Goal: Information Seeking & Learning: Learn about a topic

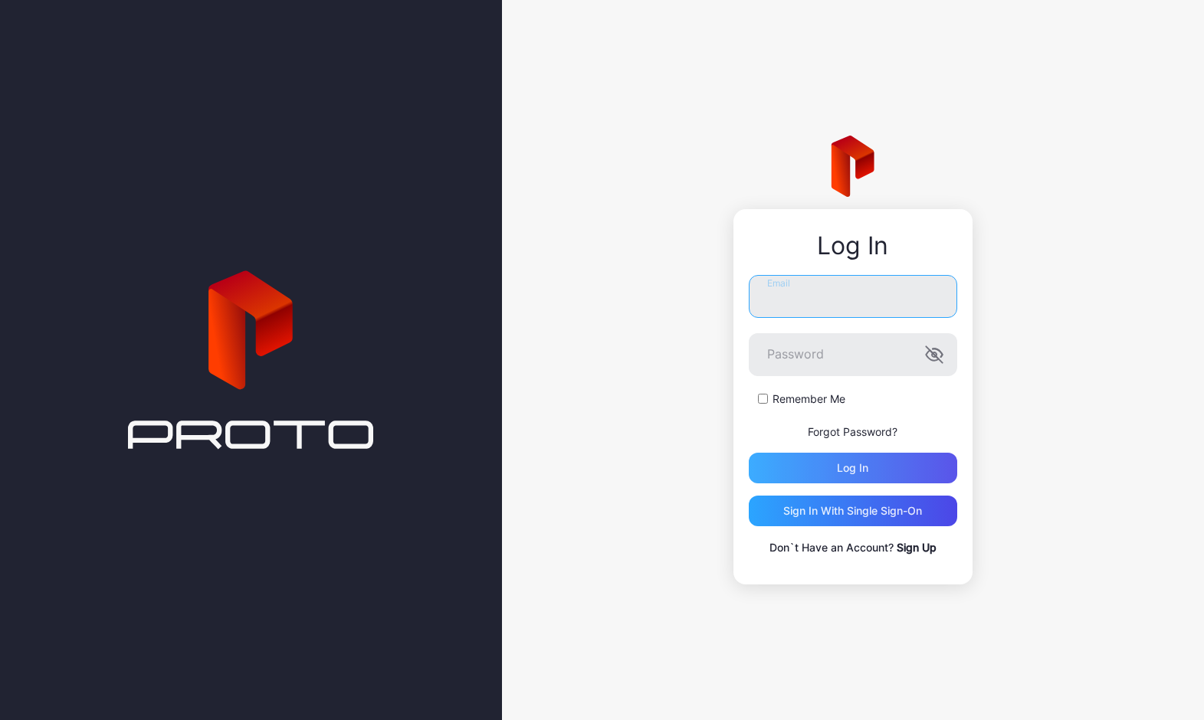
type input "**********"
click at [773, 463] on div "Log in" at bounding box center [853, 468] width 208 height 31
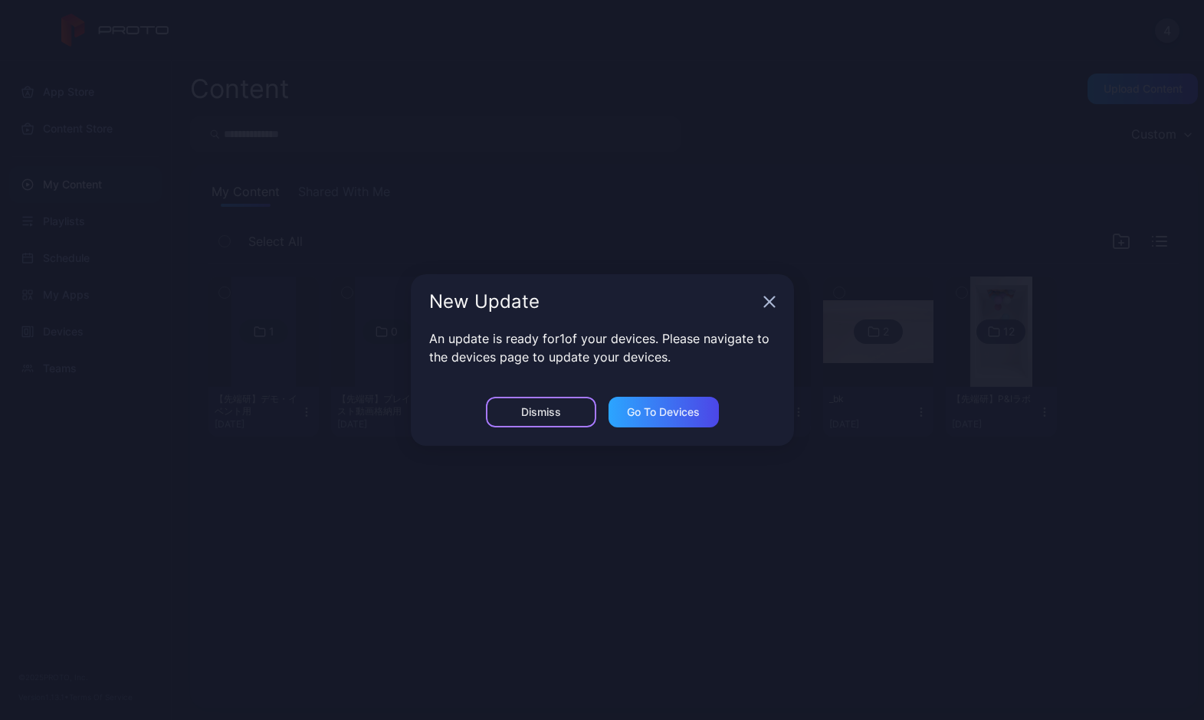
click at [568, 412] on div "Dismiss" at bounding box center [541, 412] width 110 height 31
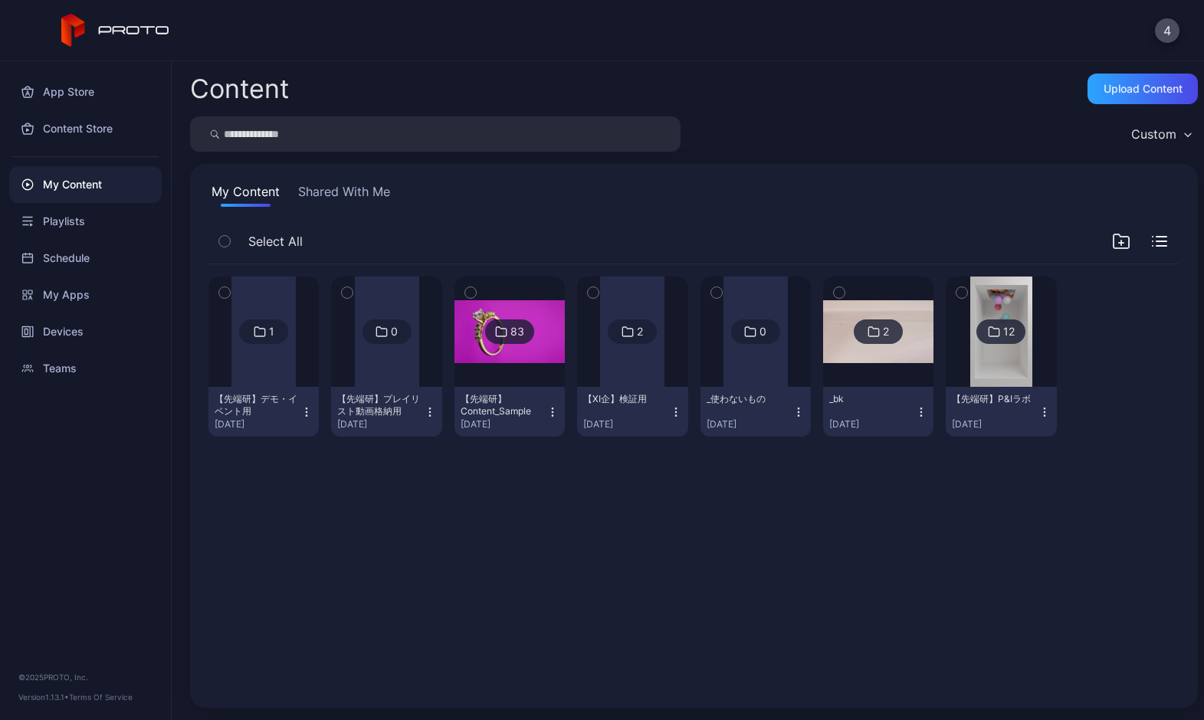
drag, startPoint x: 438, startPoint y: 363, endPoint x: 418, endPoint y: 363, distance: 19.2
click at [418, 363] on div at bounding box center [387, 332] width 64 height 110
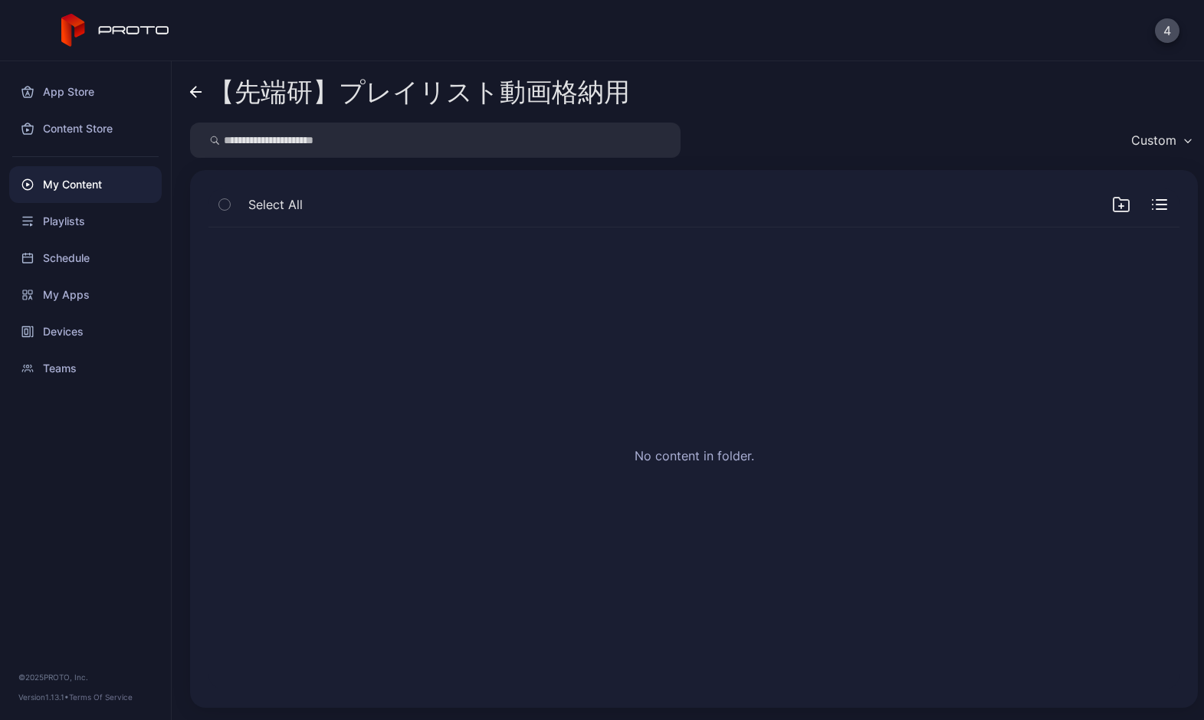
click at [208, 94] on div "【先端研】プレイリスト動画格納用" at bounding box center [419, 91] width 422 height 29
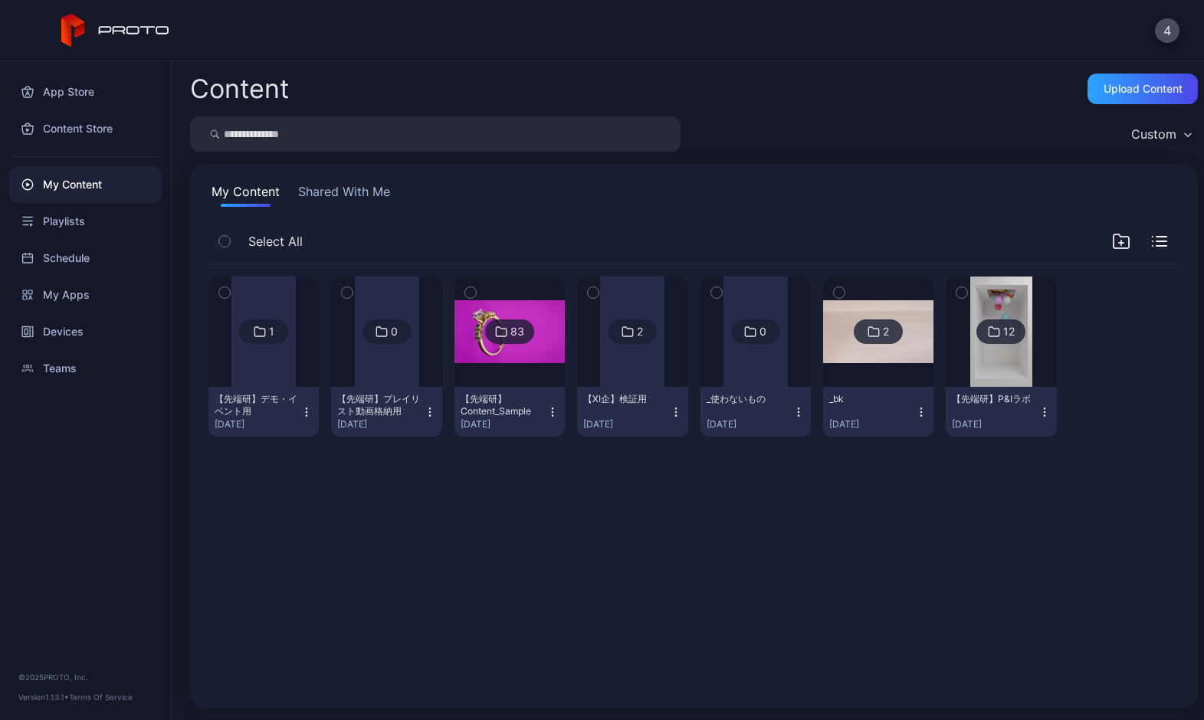
click at [246, 323] on div at bounding box center [263, 332] width 64 height 110
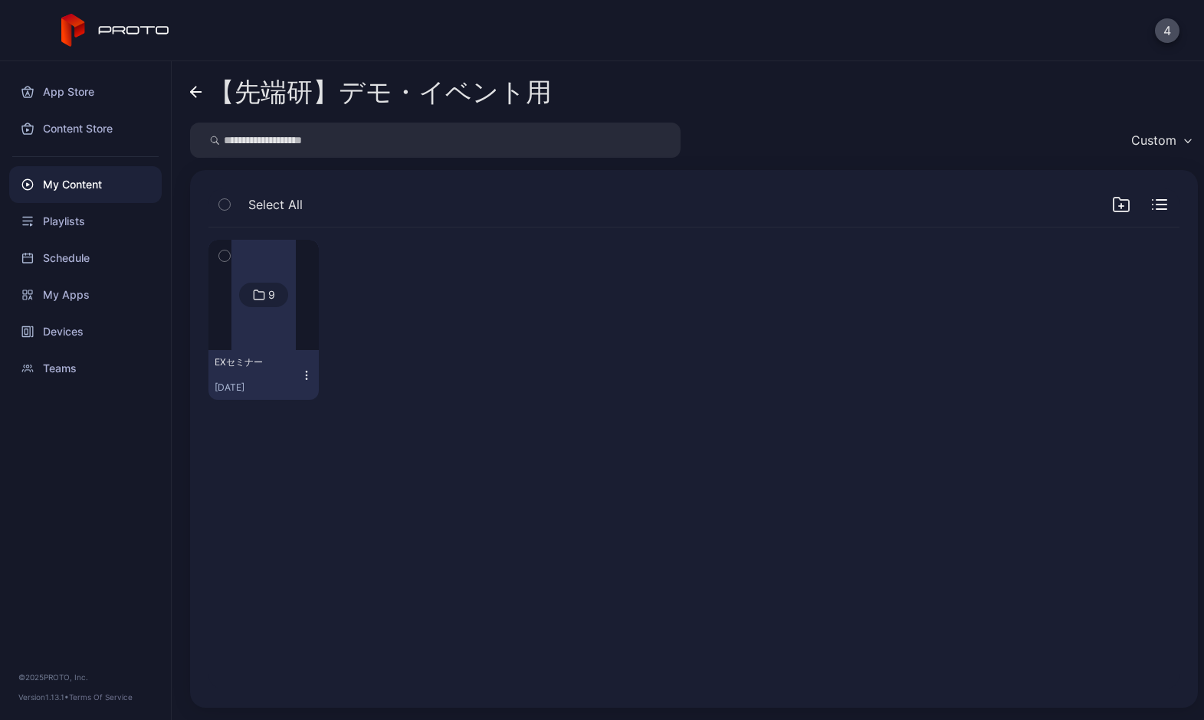
click at [0, 0] on img at bounding box center [0, 0] width 0 height 0
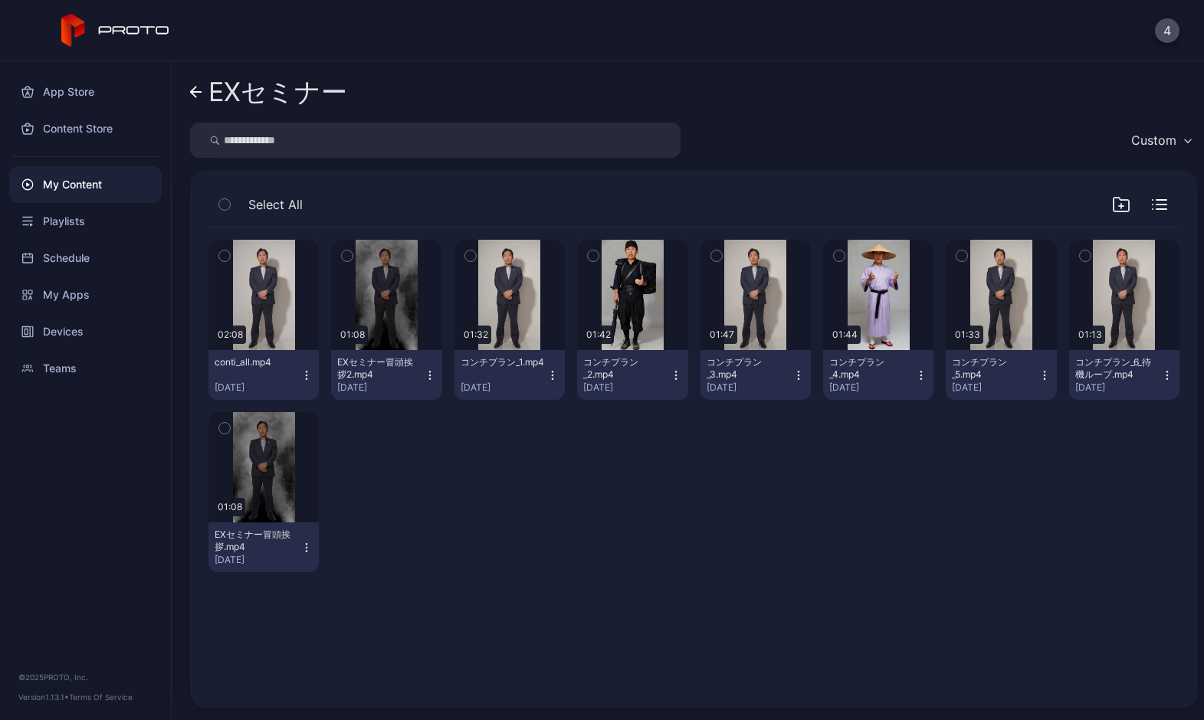
click at [1112, 202] on icon "button" at bounding box center [1121, 204] width 18 height 18
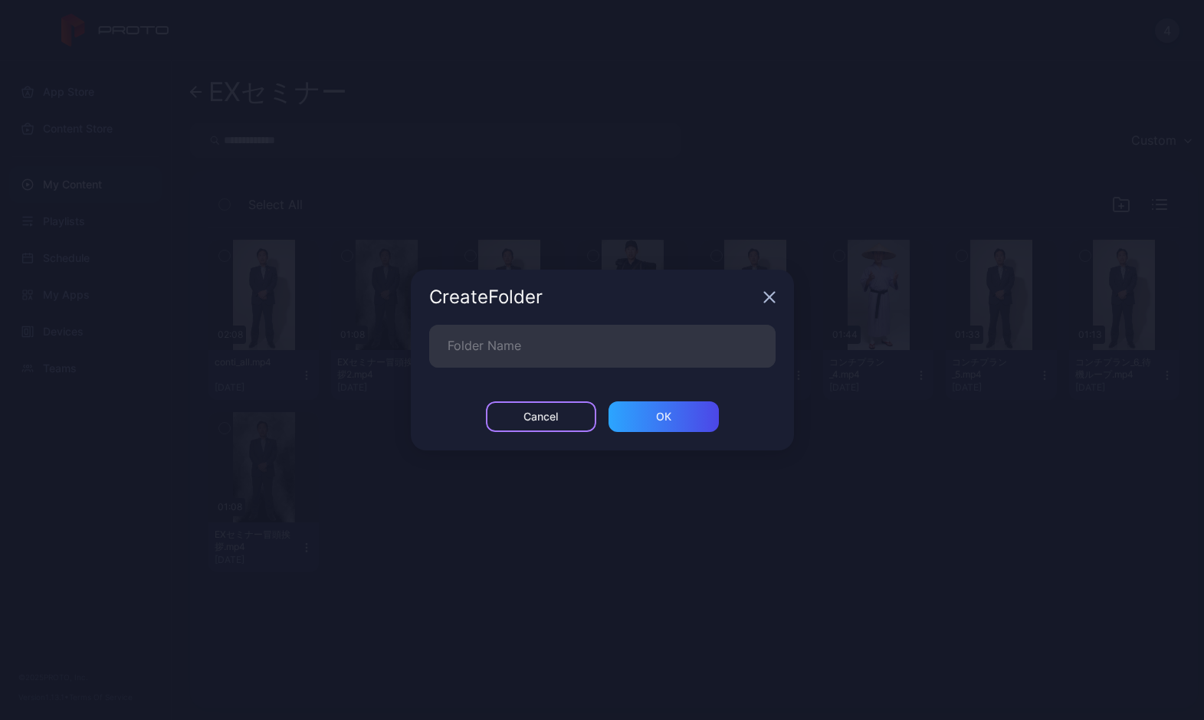
click at [510, 418] on div "Cancel" at bounding box center [541, 417] width 110 height 31
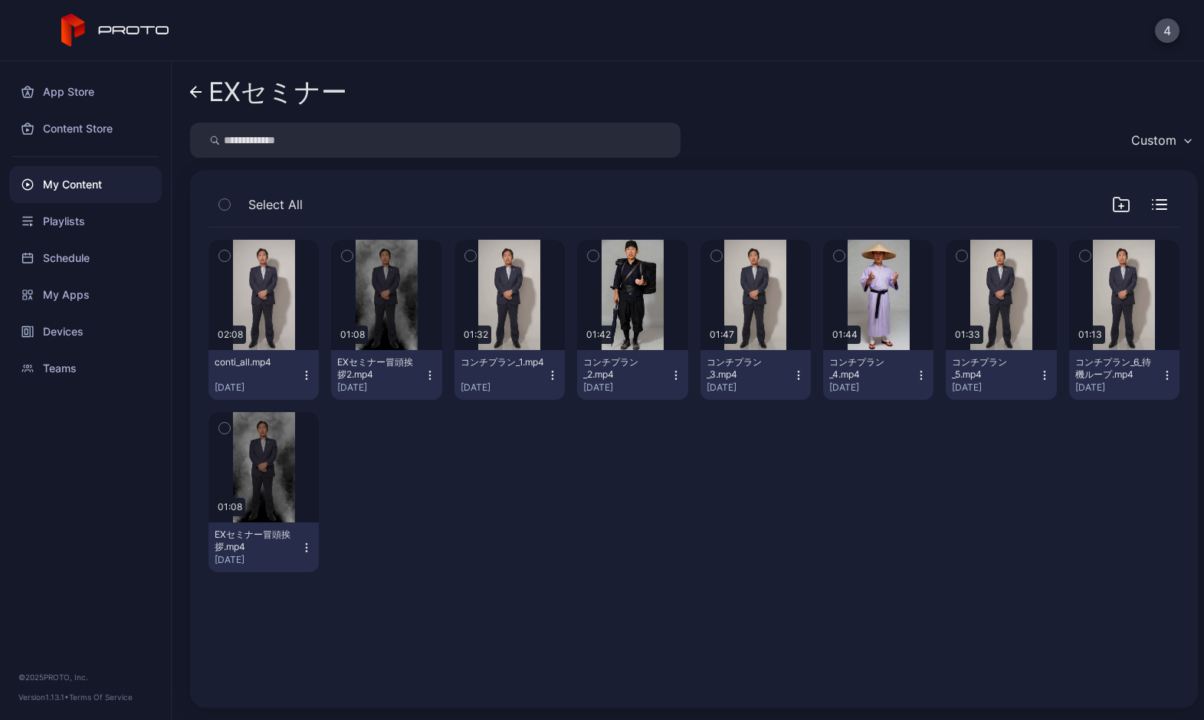
drag, startPoint x: 522, startPoint y: 506, endPoint x: 521, endPoint y: 530, distance: 24.5
click at [441, 530] on div at bounding box center [386, 492] width 110 height 160
click at [1085, 579] on div "Preview 02:08 conti_all.mp4 [DATE] Preview 01:08 EXセミナー冒頭挨拶2.mp4 [DATE] Preview…" at bounding box center [693, 406] width 971 height 357
click at [441, 485] on div at bounding box center [386, 492] width 110 height 160
click at [206, 90] on link "EXセミナー" at bounding box center [268, 92] width 157 height 37
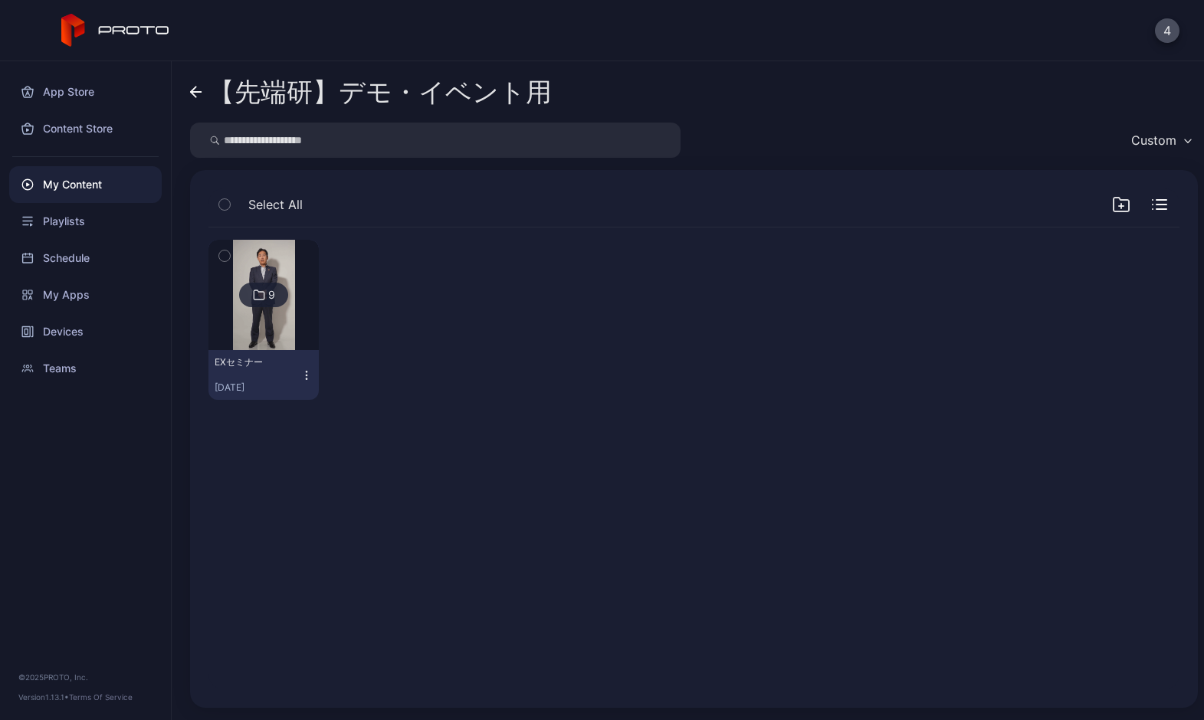
click at [206, 90] on link "【先端研】デモ・イベント用" at bounding box center [371, 92] width 362 height 37
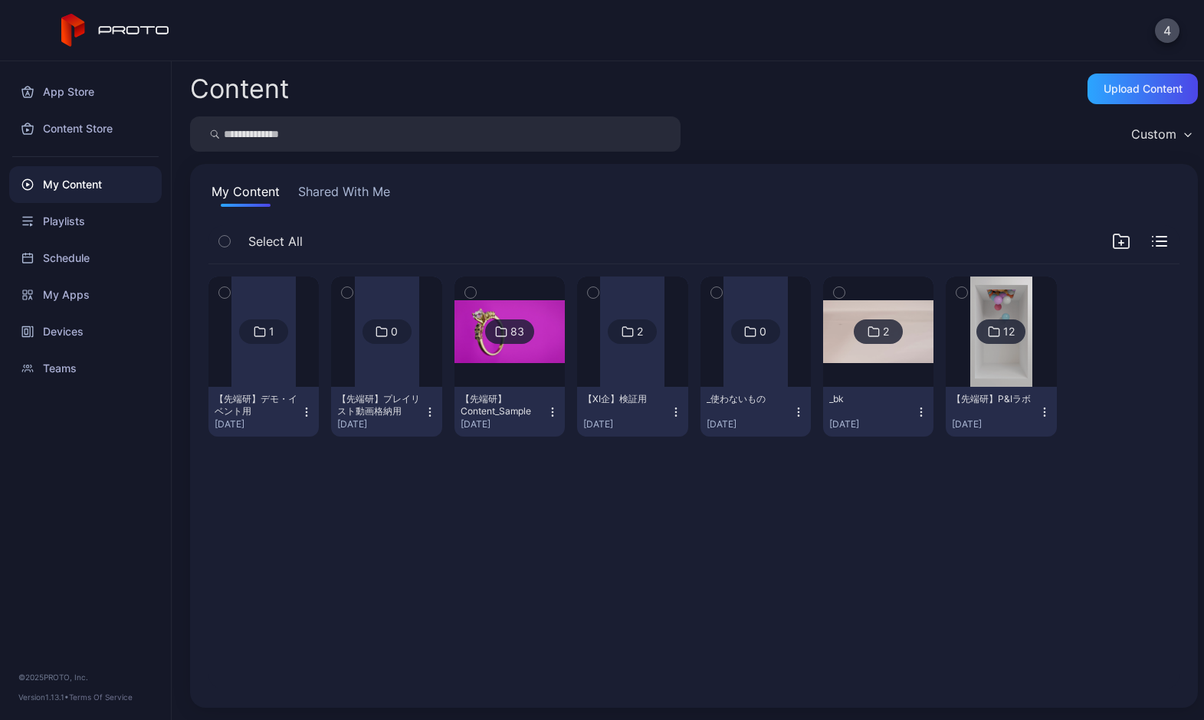
click at [474, 539] on div "1 【先端研】デモ・イベント用 [DATE] 0 【先端研】プレイリスト動画格納用 [DATE] 83 【先端研】Content_Sample [DATE] …" at bounding box center [694, 477] width 996 height 450
click at [1152, 244] on icon "button" at bounding box center [1159, 241] width 15 height 11
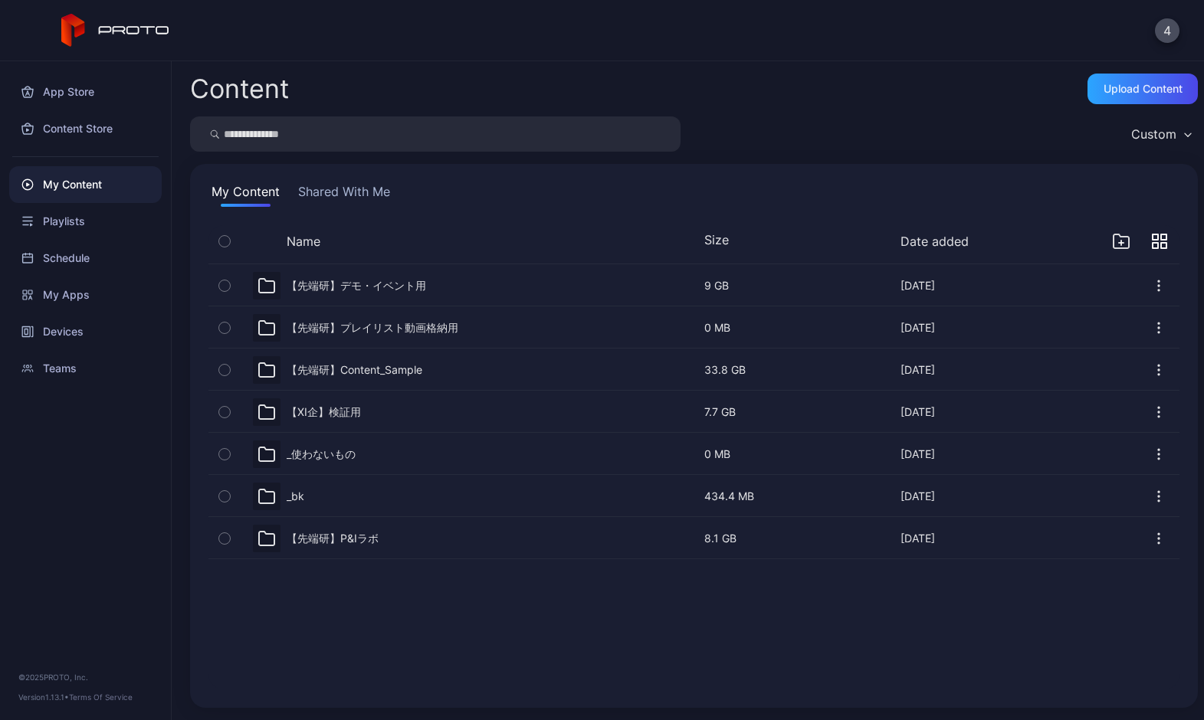
click at [1153, 244] on icon "button" at bounding box center [1155, 245] width 5 height 5
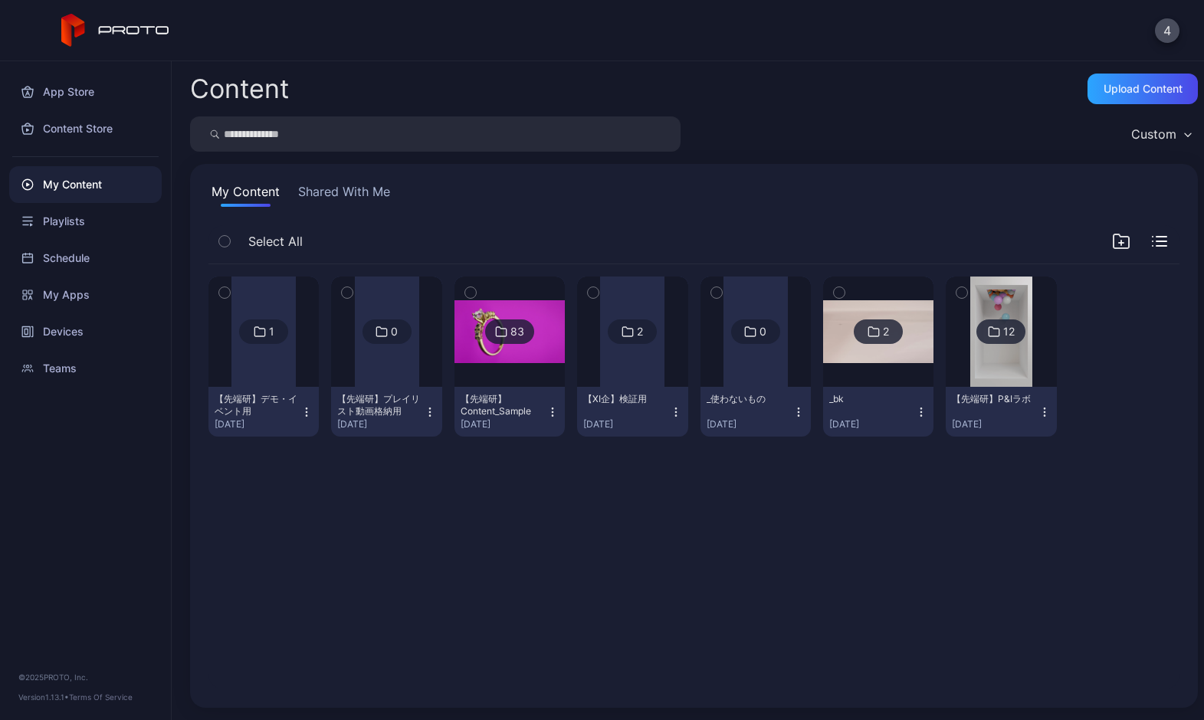
click at [1152, 244] on icon "button" at bounding box center [1159, 241] width 15 height 11
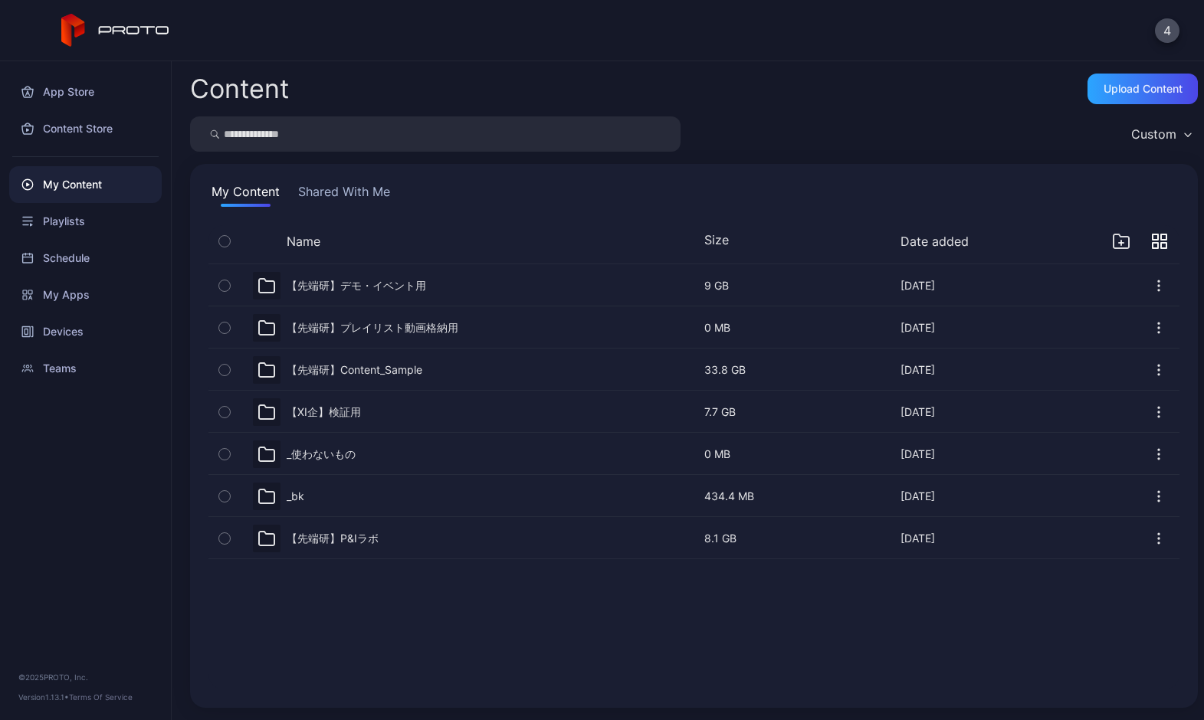
click at [1153, 244] on icon "button" at bounding box center [1155, 245] width 5 height 5
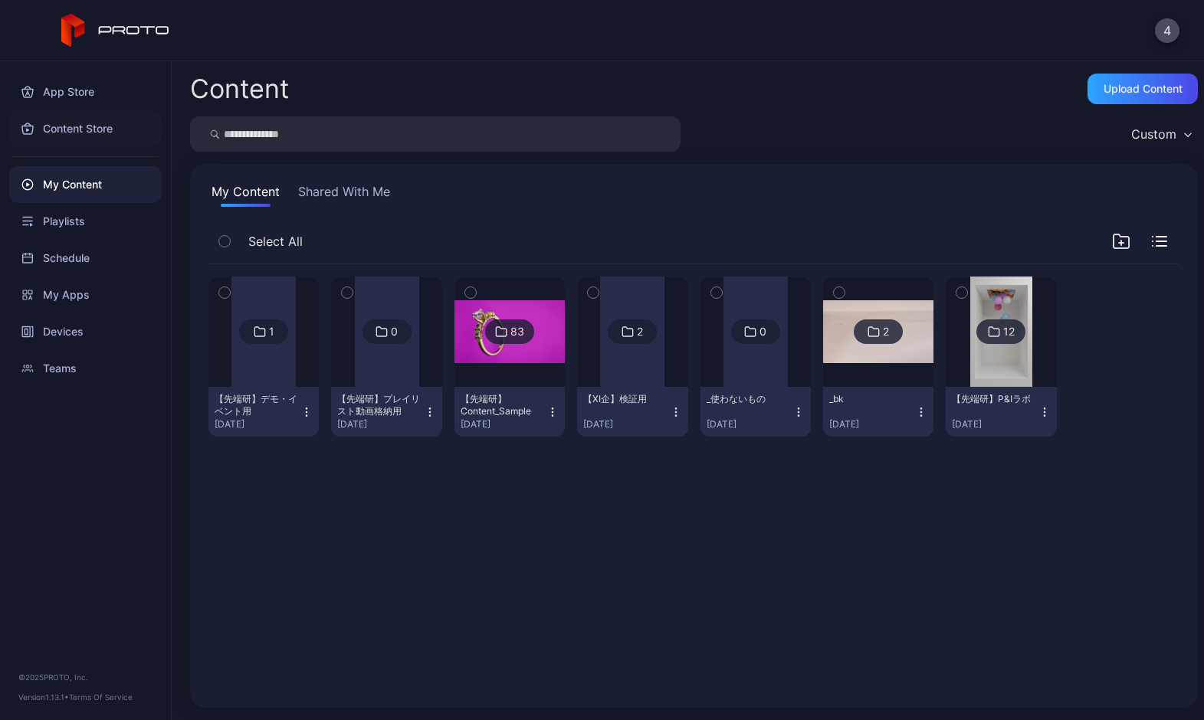
click at [82, 130] on div "Content Store" at bounding box center [85, 128] width 153 height 37
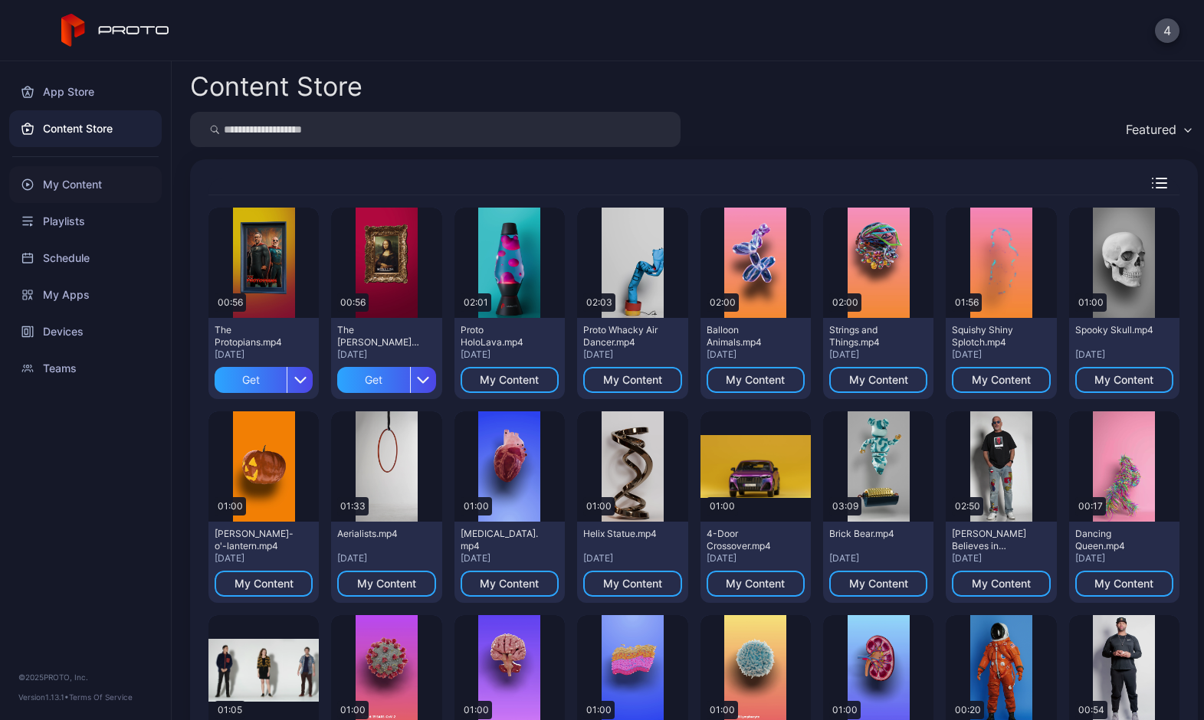
click at [62, 190] on div "My Content" at bounding box center [85, 184] width 153 height 37
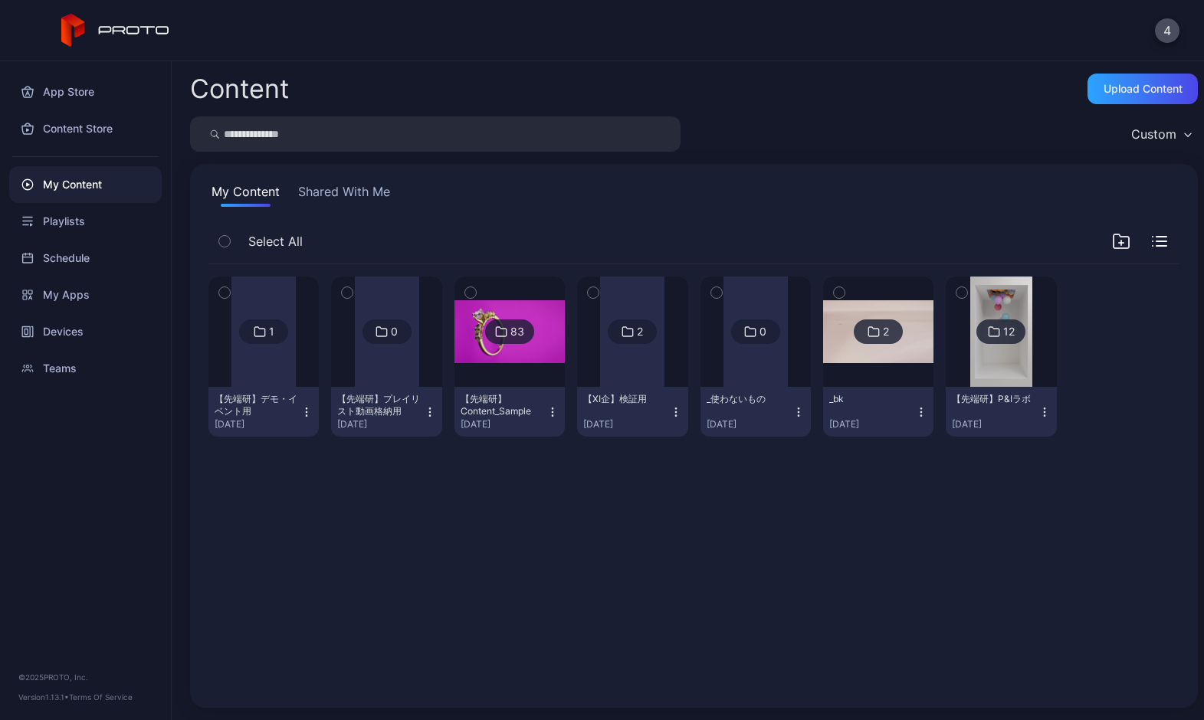
click at [398, 350] on div at bounding box center [387, 332] width 64 height 110
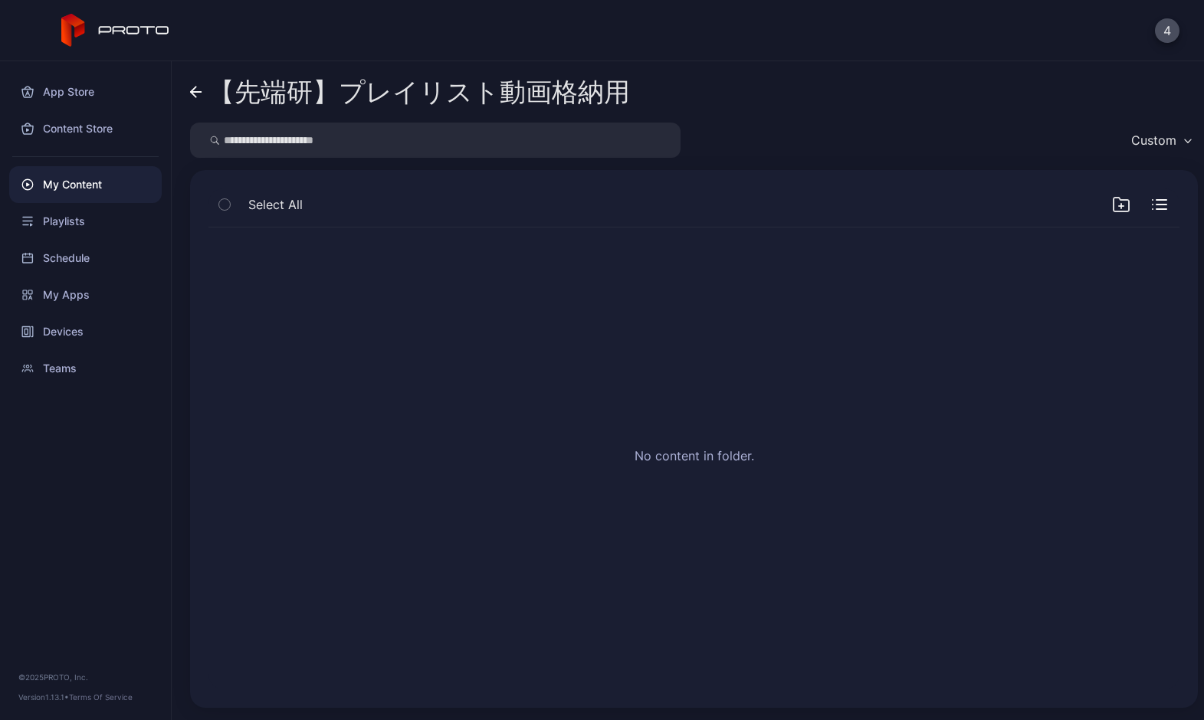
click at [204, 92] on link "【先端研】プレイリスト動画格納用" at bounding box center [410, 92] width 440 height 37
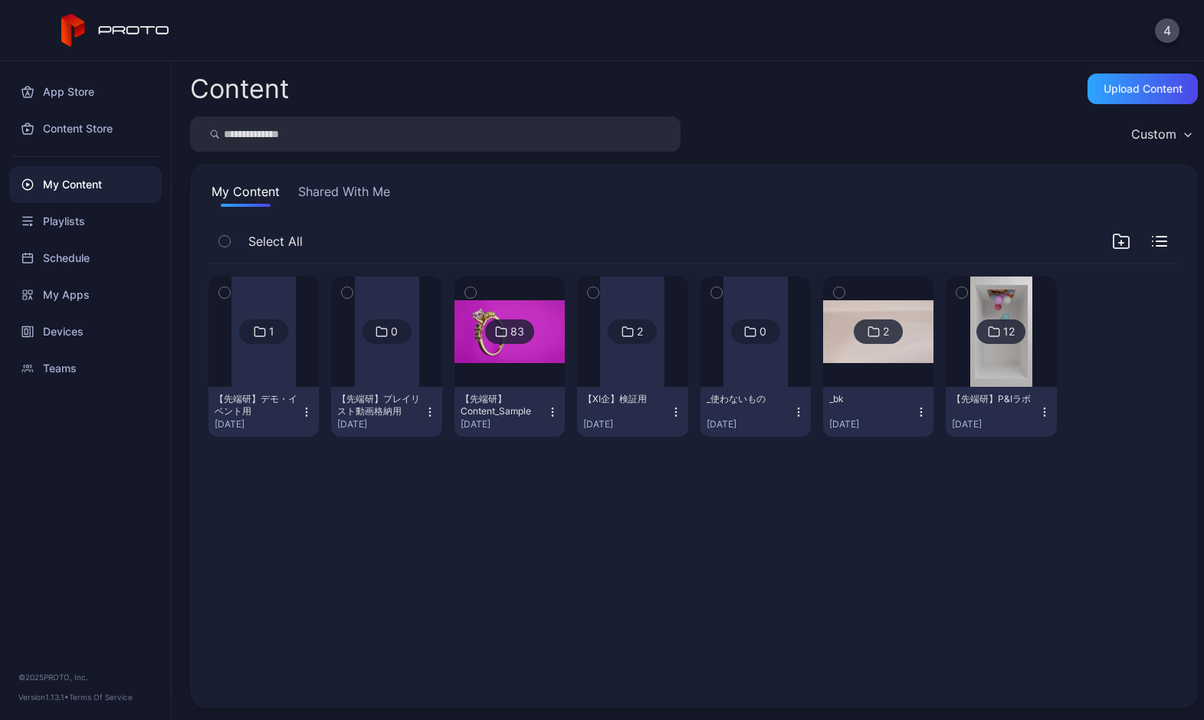
click at [304, 329] on div at bounding box center [263, 332] width 110 height 110
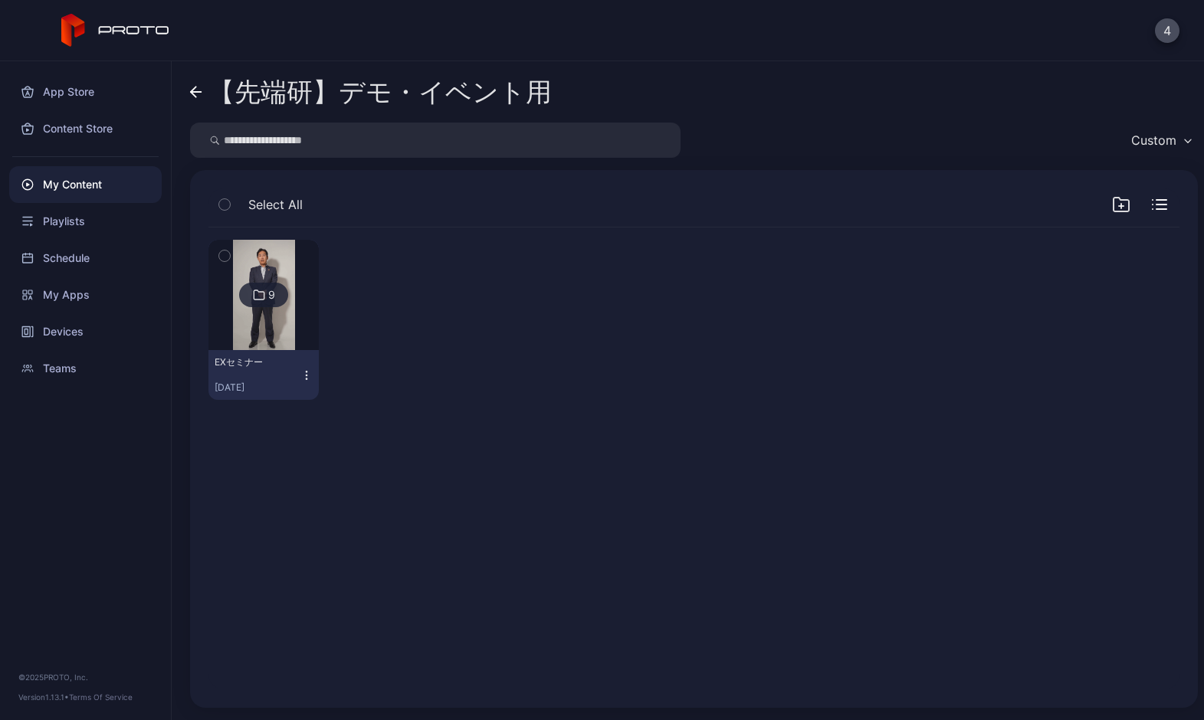
click at [295, 293] on img at bounding box center [264, 295] width 62 height 110
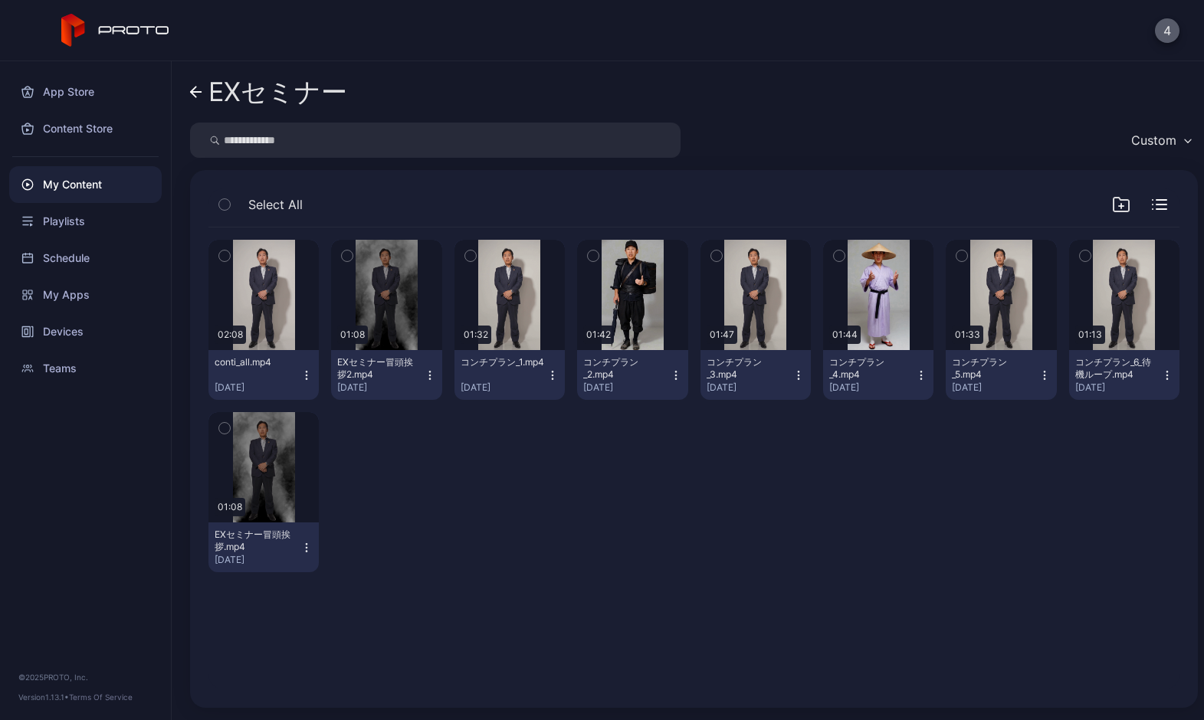
click at [1173, 31] on button "4" at bounding box center [1167, 30] width 25 height 25
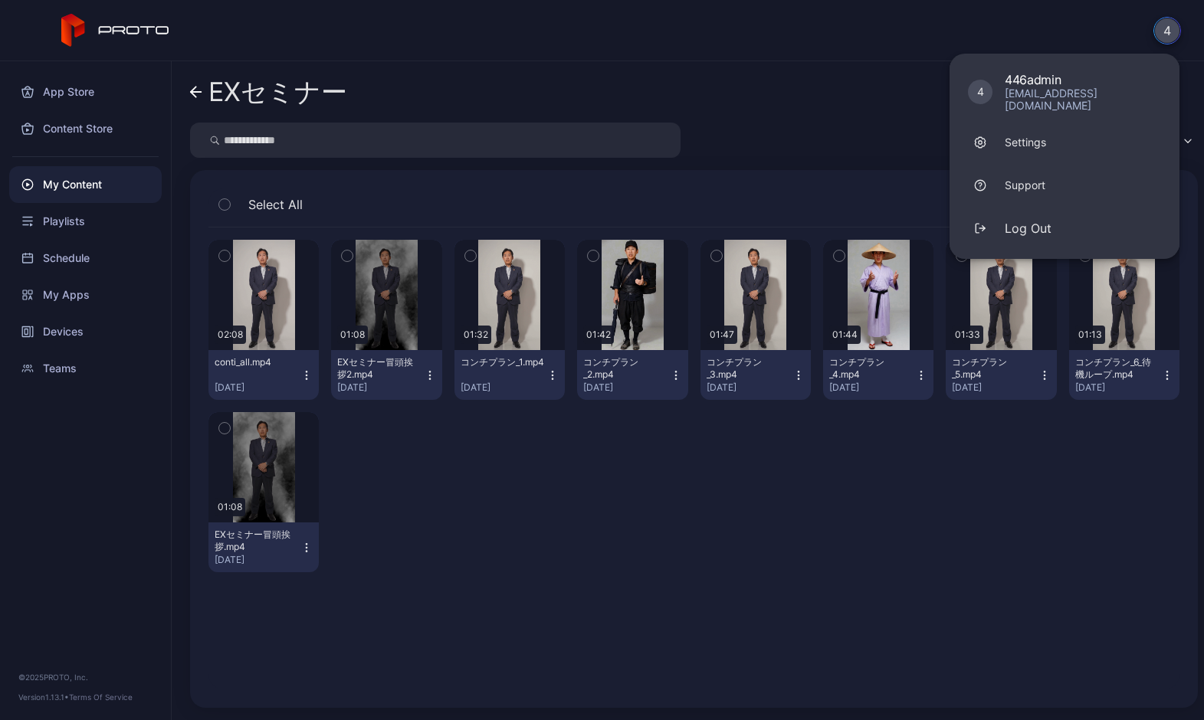
click at [1173, 37] on button "4" at bounding box center [1168, 31] width 28 height 28
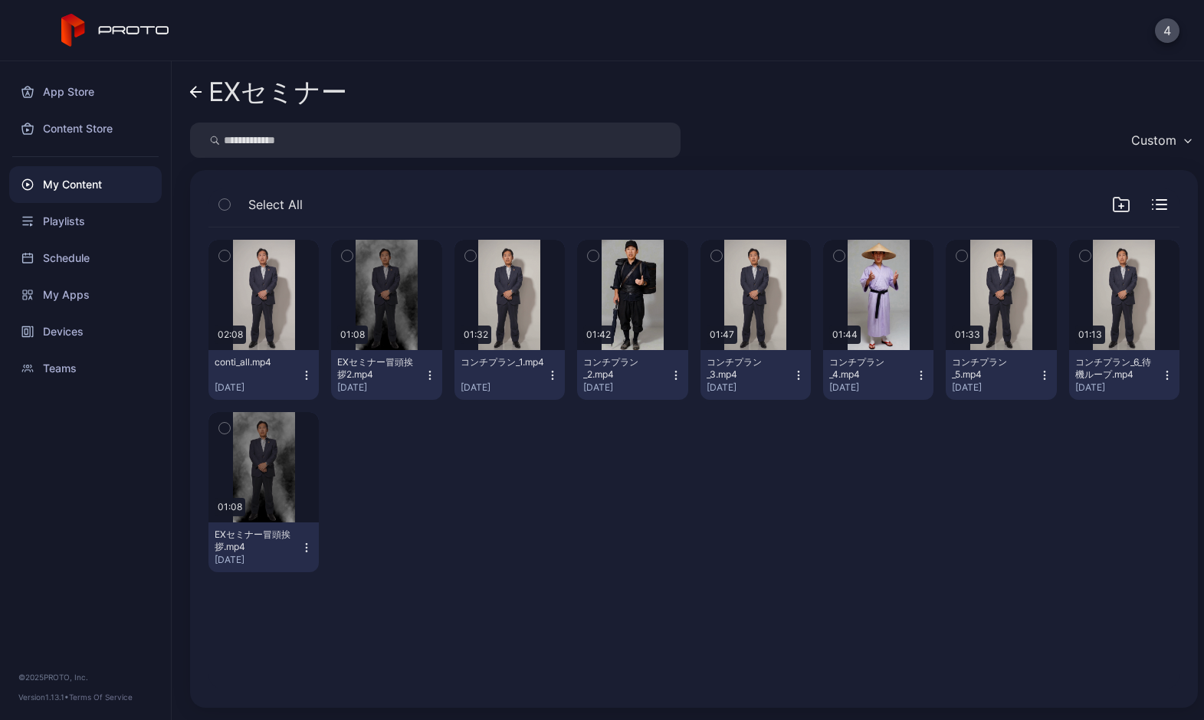
drag, startPoint x: 500, startPoint y: 437, endPoint x: 491, endPoint y: 465, distance: 29.6
click at [441, 465] on div at bounding box center [386, 492] width 110 height 160
click at [1152, 202] on icon "button" at bounding box center [1159, 204] width 15 height 11
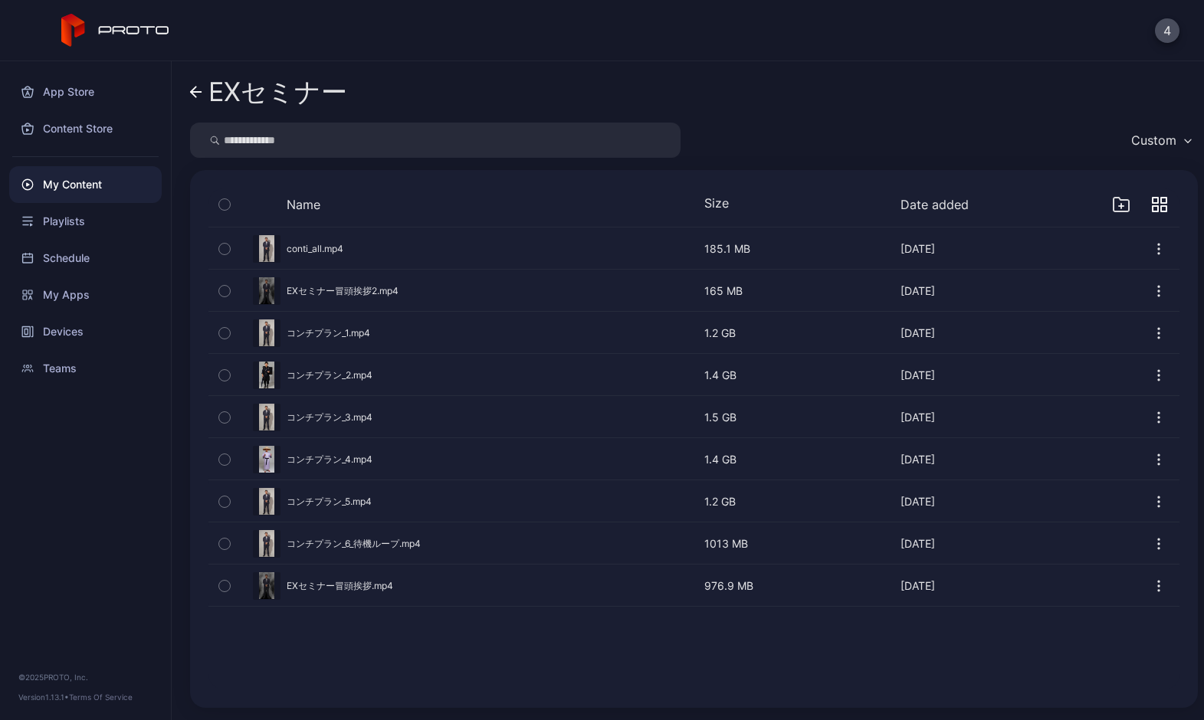
click at [96, 189] on div "My Content" at bounding box center [85, 184] width 153 height 37
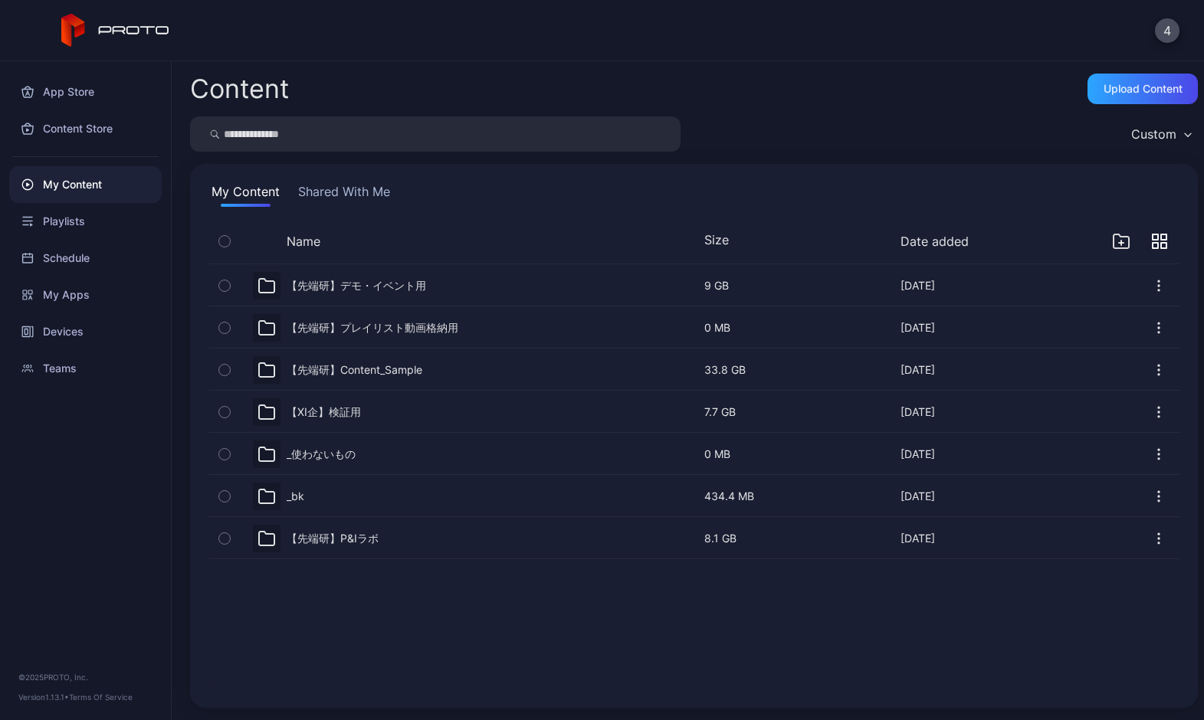
click at [395, 288] on div "【先端研】デモ・イベント用" at bounding box center [356, 286] width 139 height 14
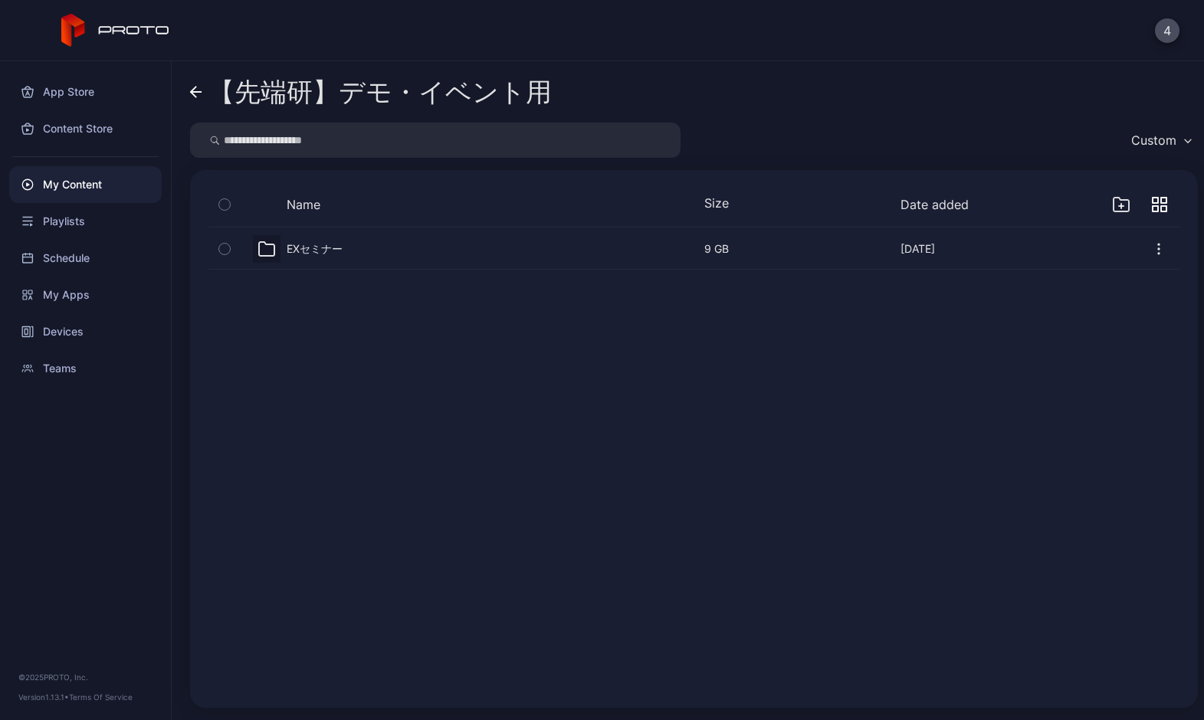
click at [395, 288] on div "EXセミナー [DATE] 9 GB [DATE]" at bounding box center [694, 458] width 996 height 487
click at [202, 97] on link "【先端研】デモ・イベント用" at bounding box center [371, 92] width 362 height 37
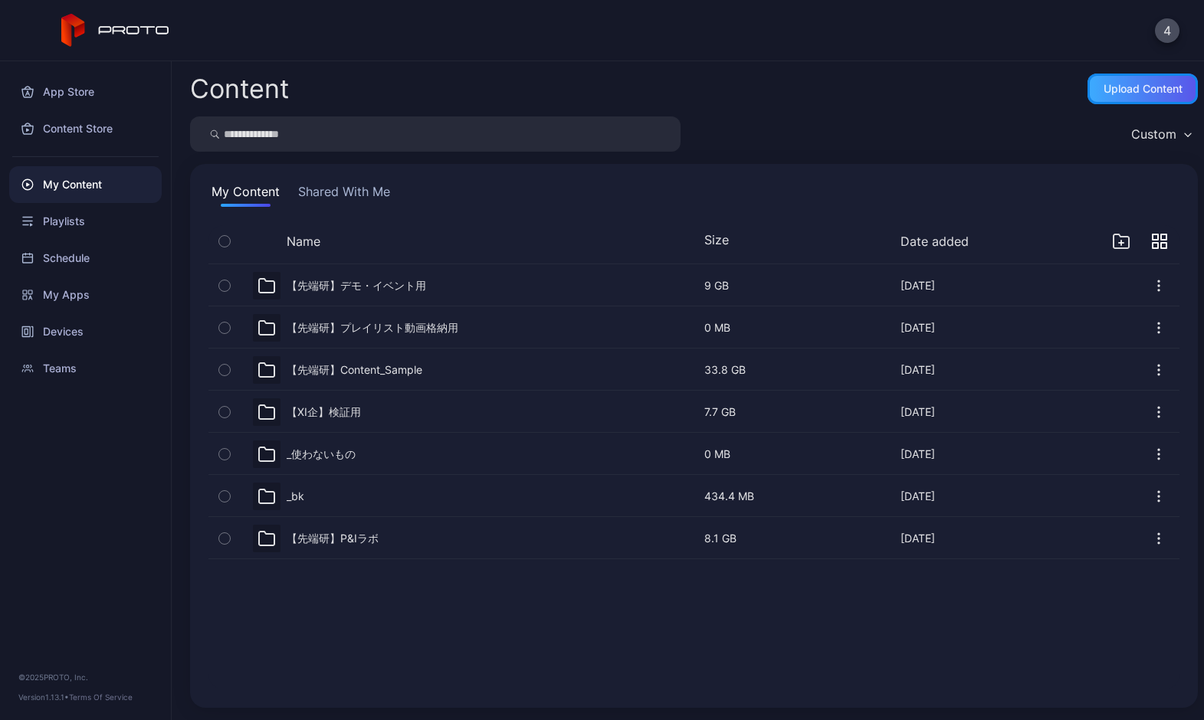
click at [1088, 96] on div "Upload Content" at bounding box center [1143, 89] width 110 height 31
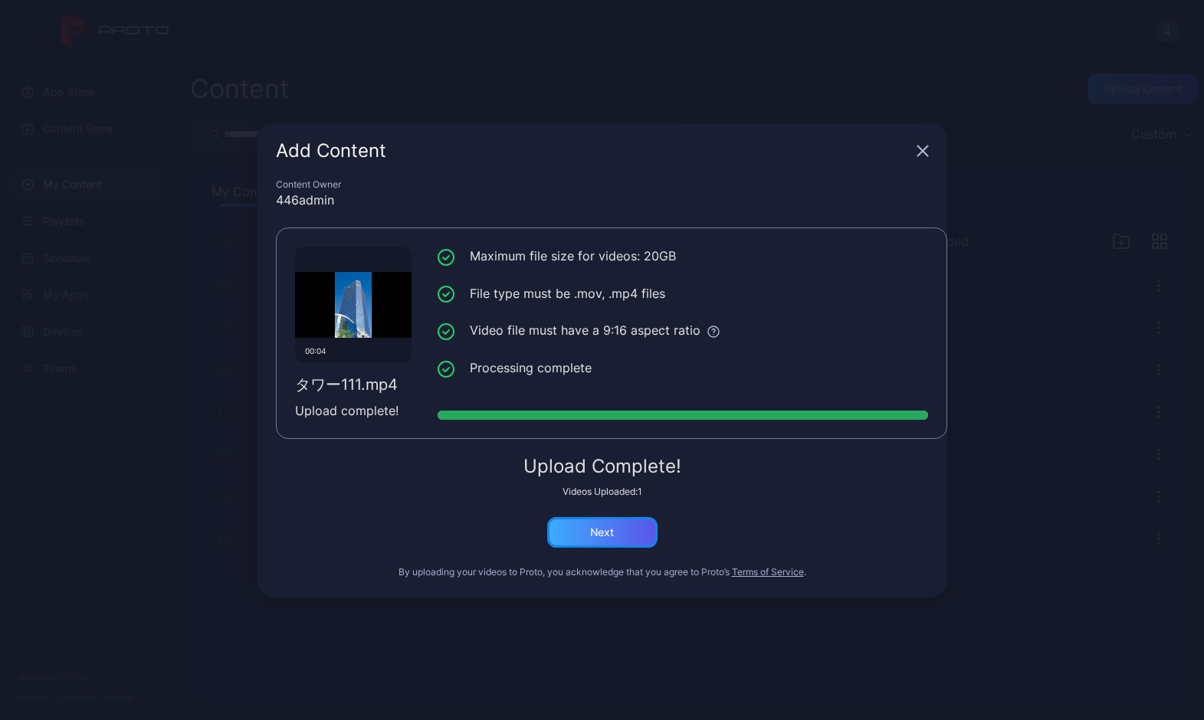
click at [629, 538] on div "Next" at bounding box center [602, 532] width 110 height 31
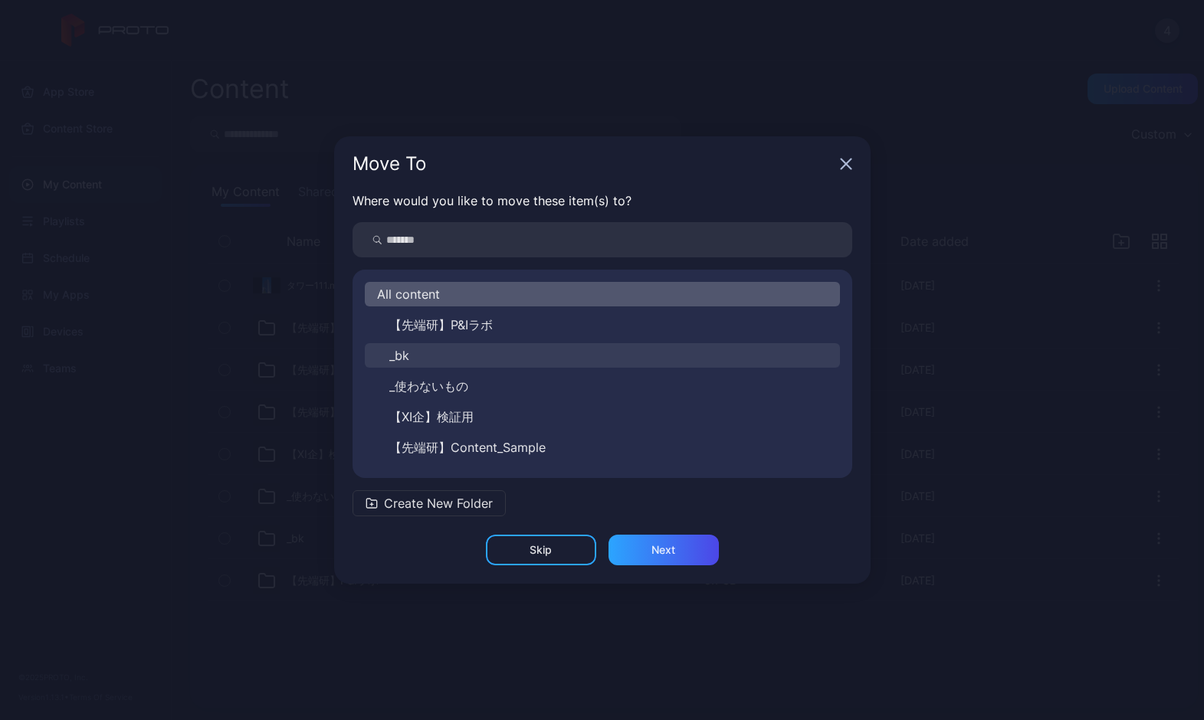
scroll to position [55, 0]
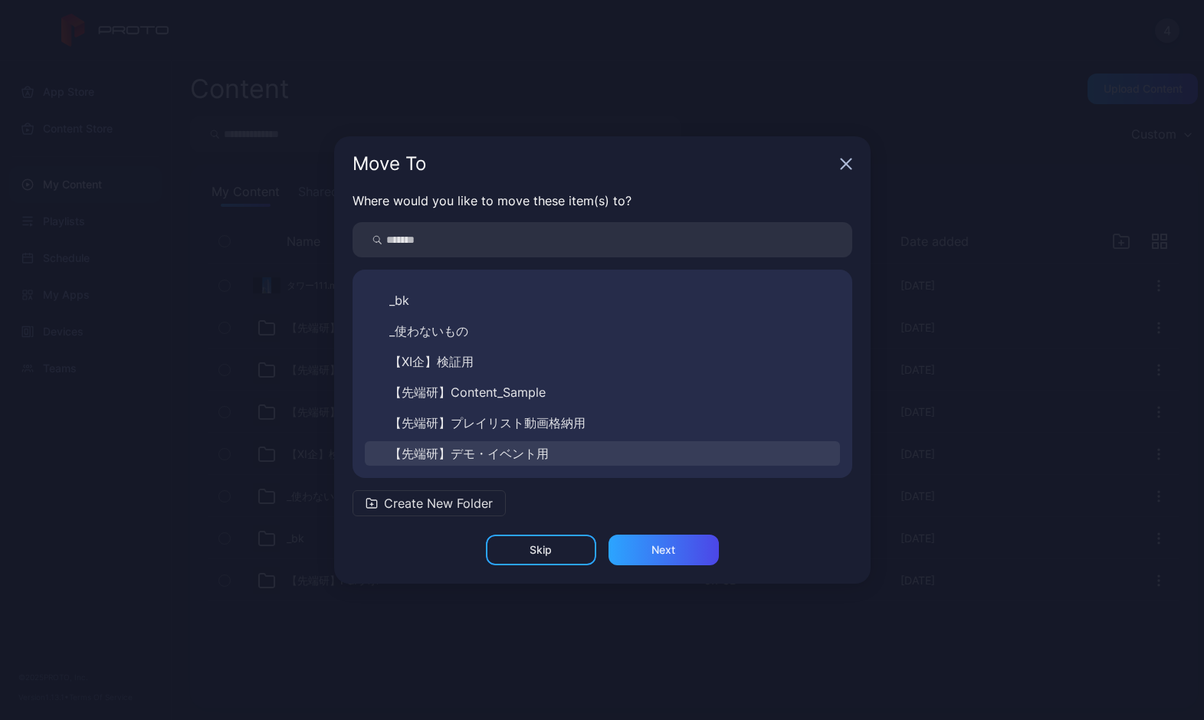
click at [550, 454] on button "【先端研】デモ・イベント用" at bounding box center [602, 453] width 475 height 25
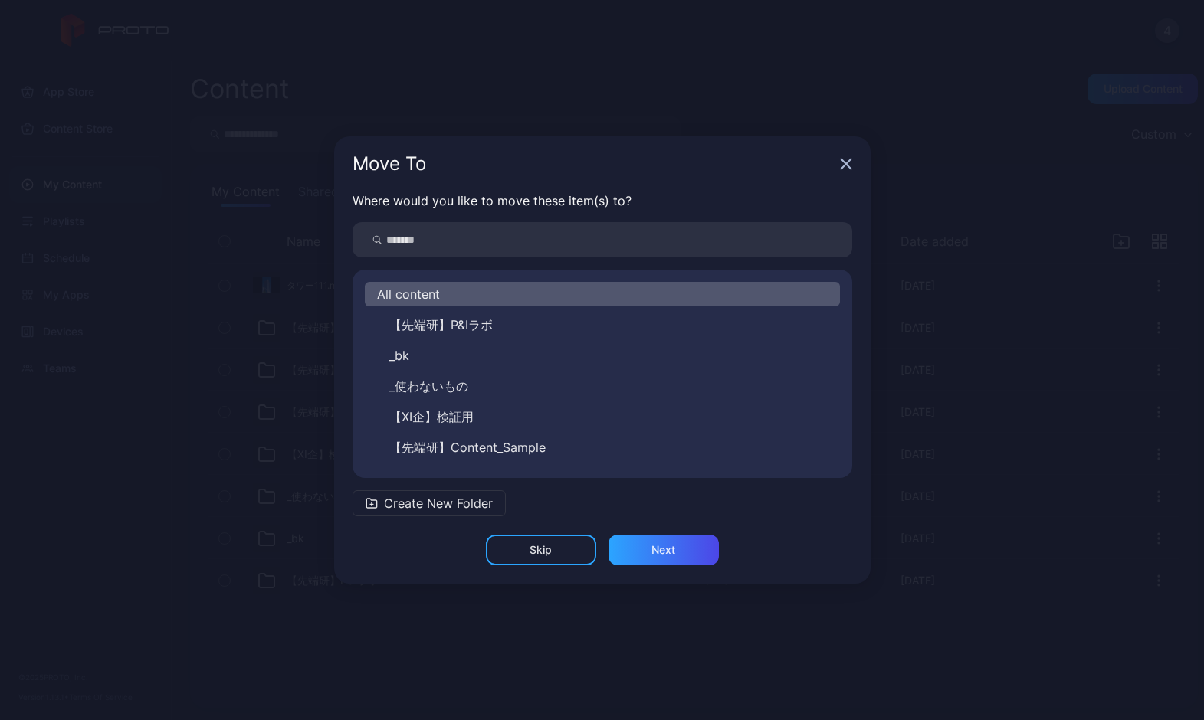
click at [550, 454] on div "All content 【先端研】P&Iラボ _bk _使わないもの 【XI企】検証用 【先端研】Content_Sample 【先端研】プレイリスト動画格納…" at bounding box center [603, 374] width 500 height 184
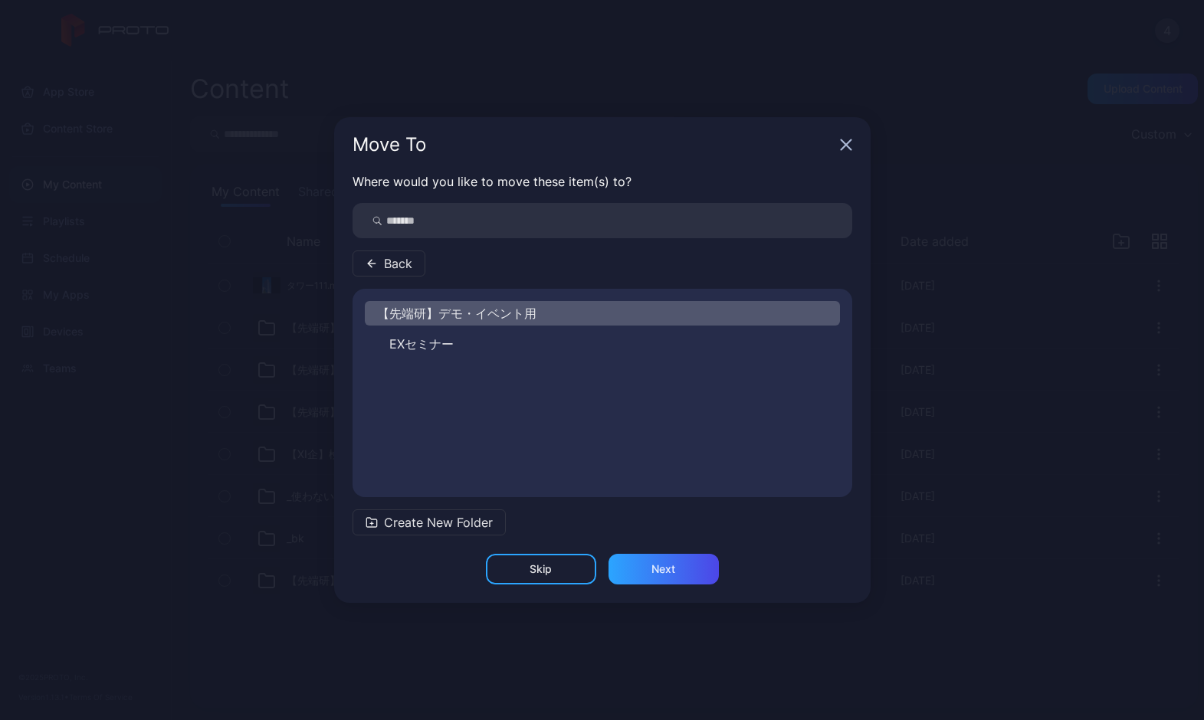
drag, startPoint x: 550, startPoint y: 454, endPoint x: 508, endPoint y: 324, distance: 136.2
click at [508, 324] on div "【先端研】デモ・イベント用" at bounding box center [602, 313] width 475 height 25
click at [504, 350] on button "EXセミナー" at bounding box center [602, 344] width 475 height 25
click at [504, 350] on div "EXセミナー" at bounding box center [603, 393] width 500 height 184
click at [579, 426] on div "EXセミナー" at bounding box center [603, 393] width 500 height 184
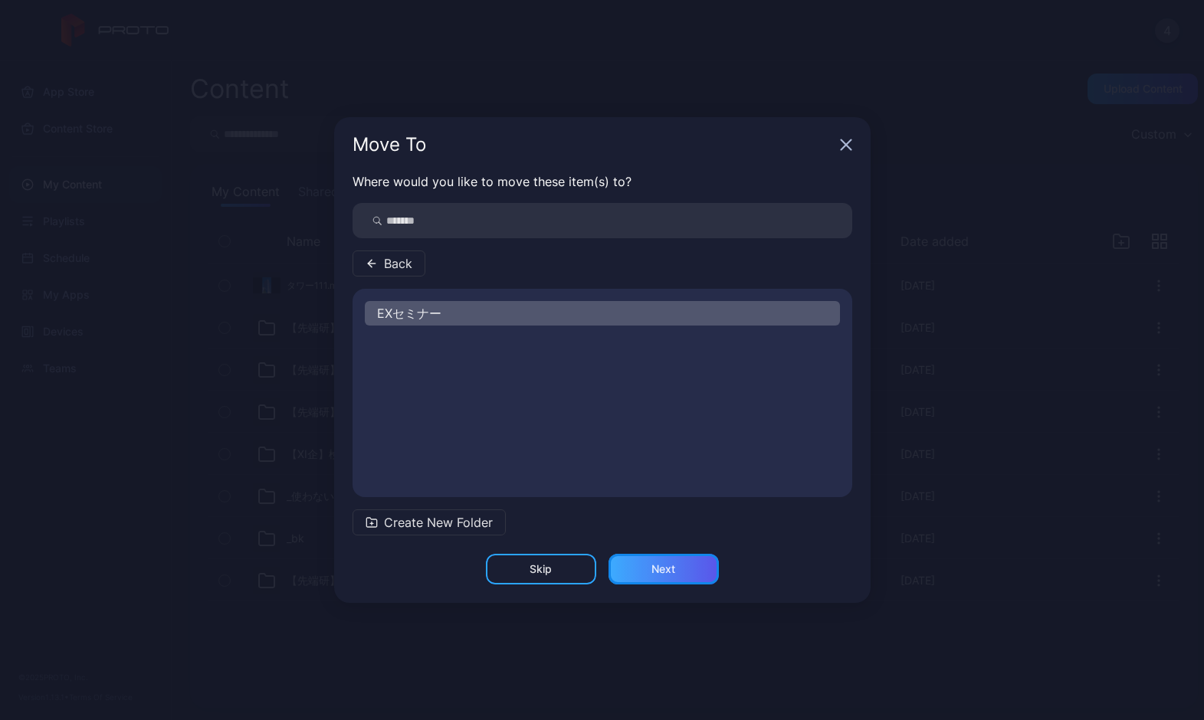
click at [694, 575] on div "Next" at bounding box center [664, 569] width 110 height 31
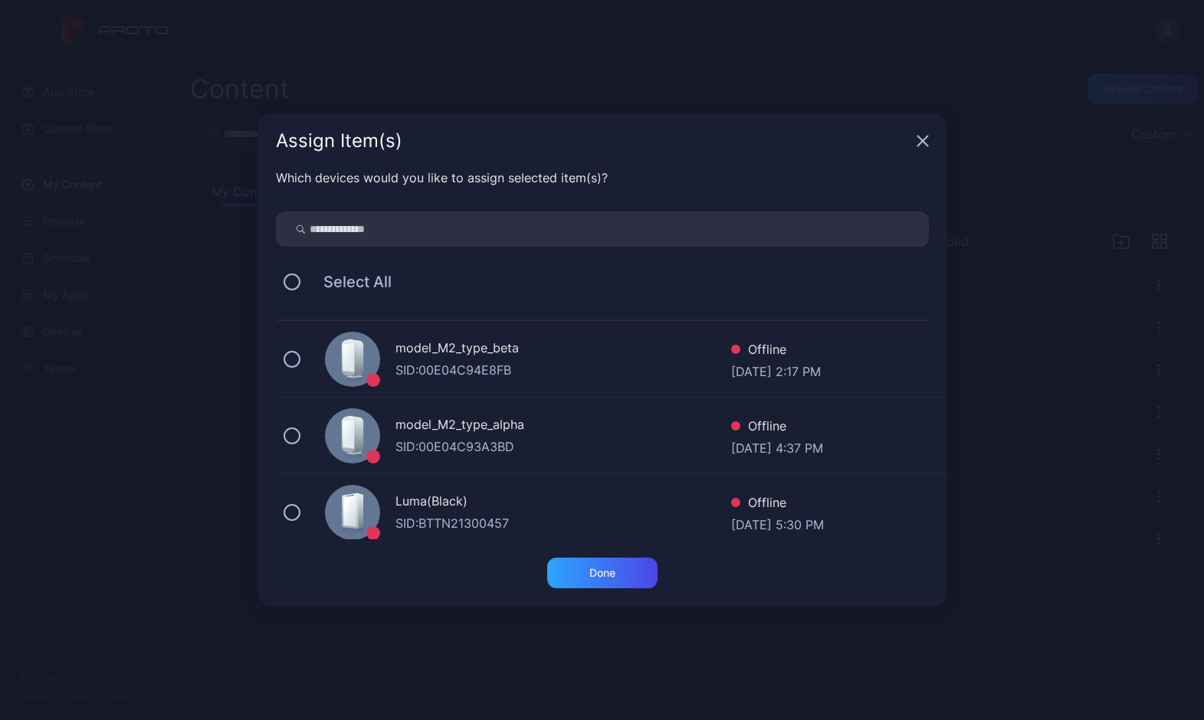
scroll to position [153, 0]
click at [307, 438] on div "Luma(White) SID: BTTN213003UA Offline [DATE] 3:06 PM" at bounding box center [611, 436] width 671 height 77
click at [648, 571] on div "Done" at bounding box center [602, 573] width 110 height 31
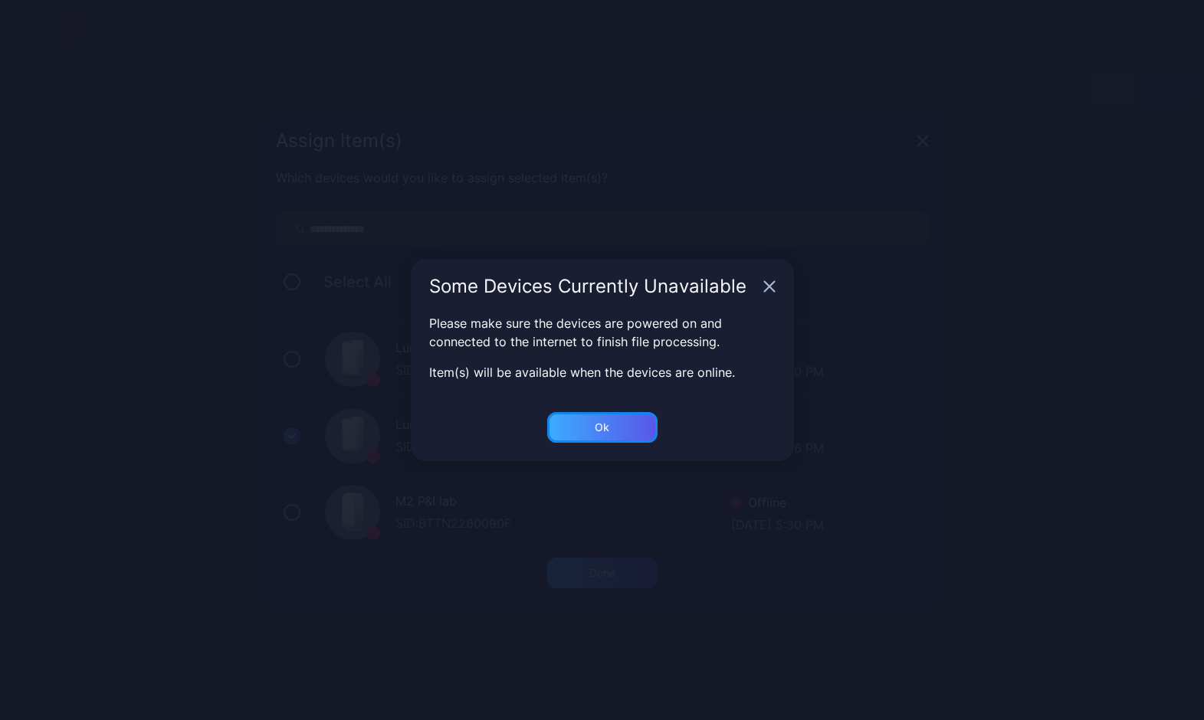
click at [613, 435] on div "Ok" at bounding box center [602, 427] width 110 height 31
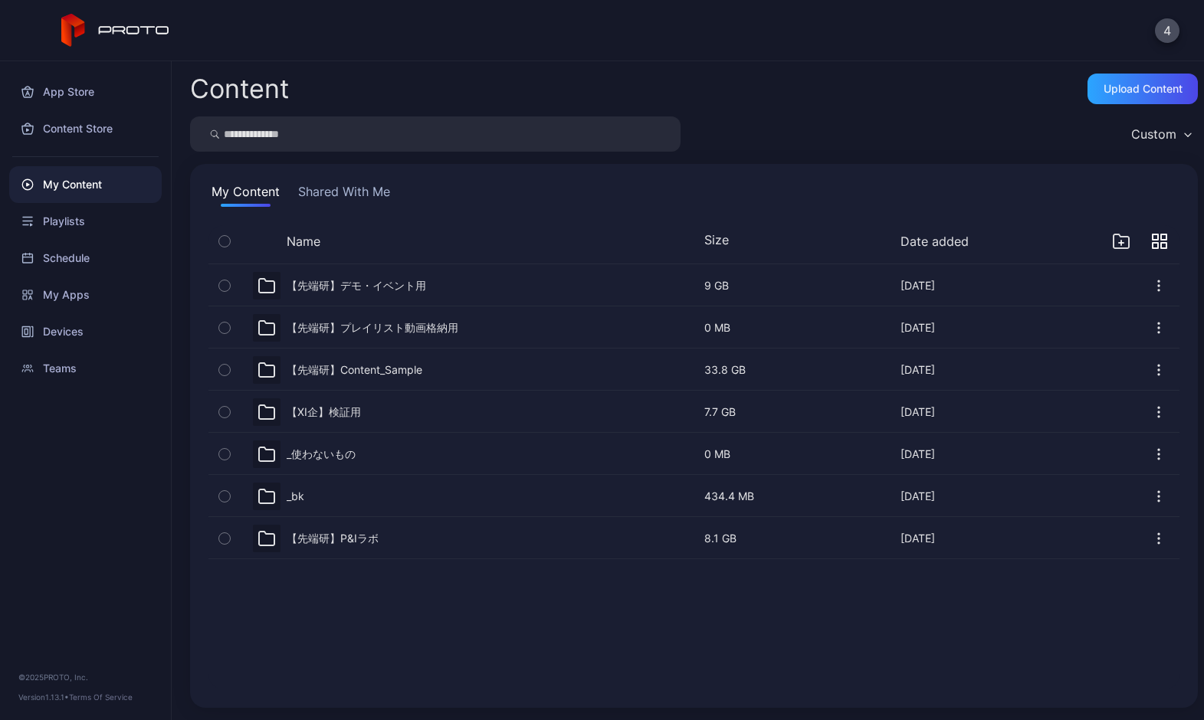
click at [417, 289] on div "【先端研】デモ・イベント用" at bounding box center [356, 286] width 139 height 14
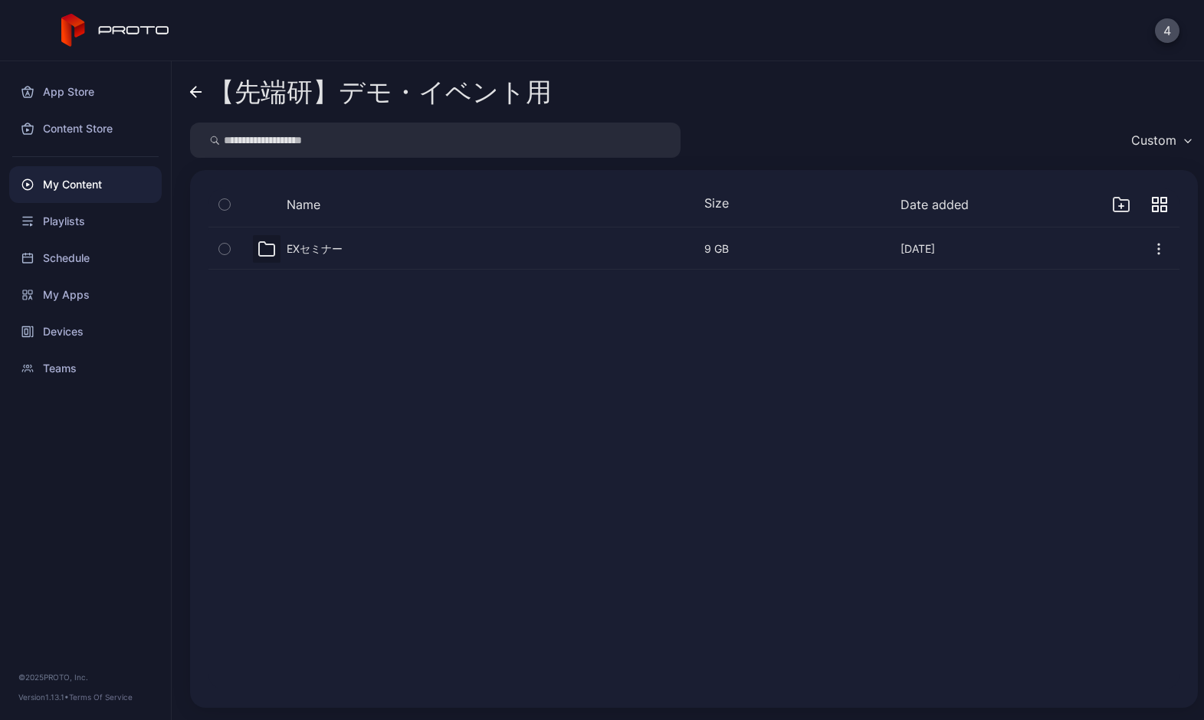
click at [413, 261] on div "EXセミナー [DATE]" at bounding box center [405, 249] width 329 height 28
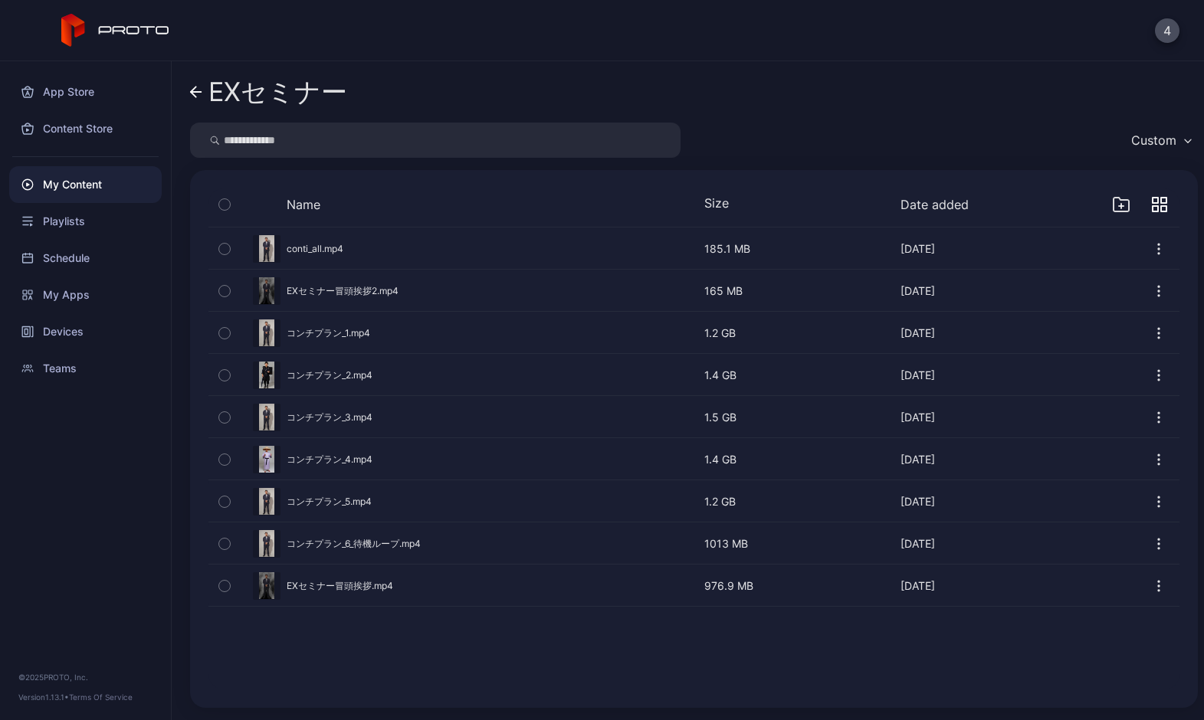
click at [192, 103] on link "EXセミナー" at bounding box center [268, 92] width 157 height 37
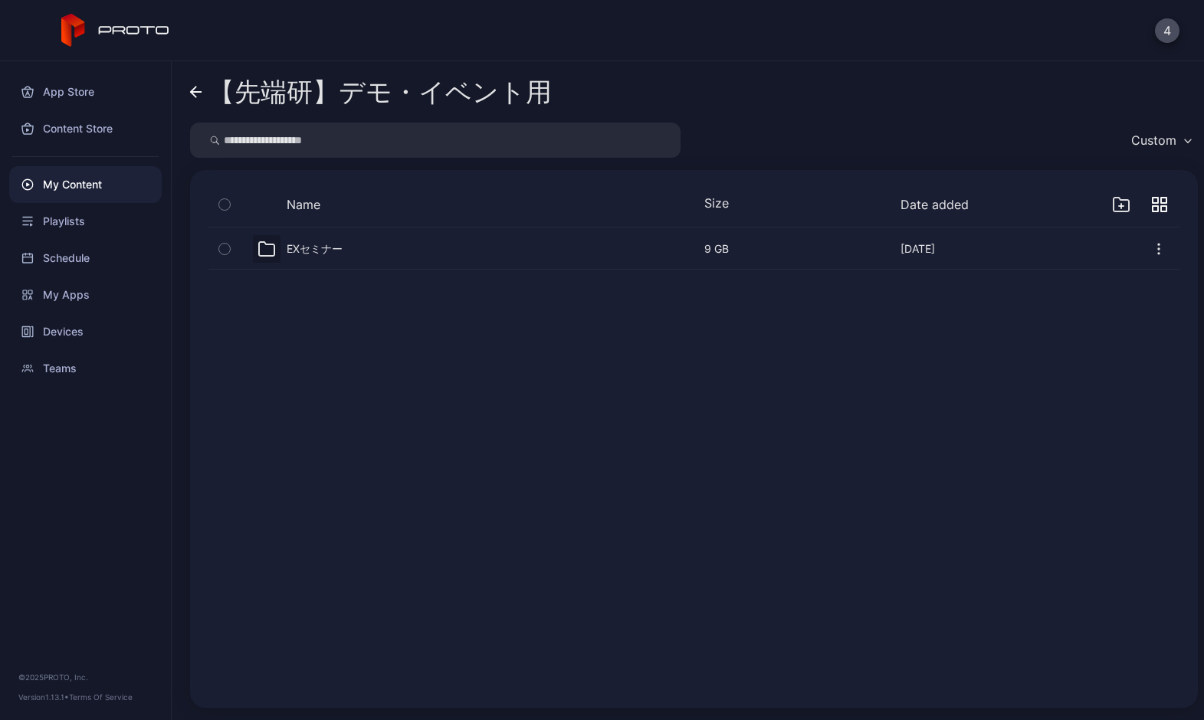
click at [192, 103] on link "【先端研】デモ・イベント用" at bounding box center [371, 92] width 362 height 37
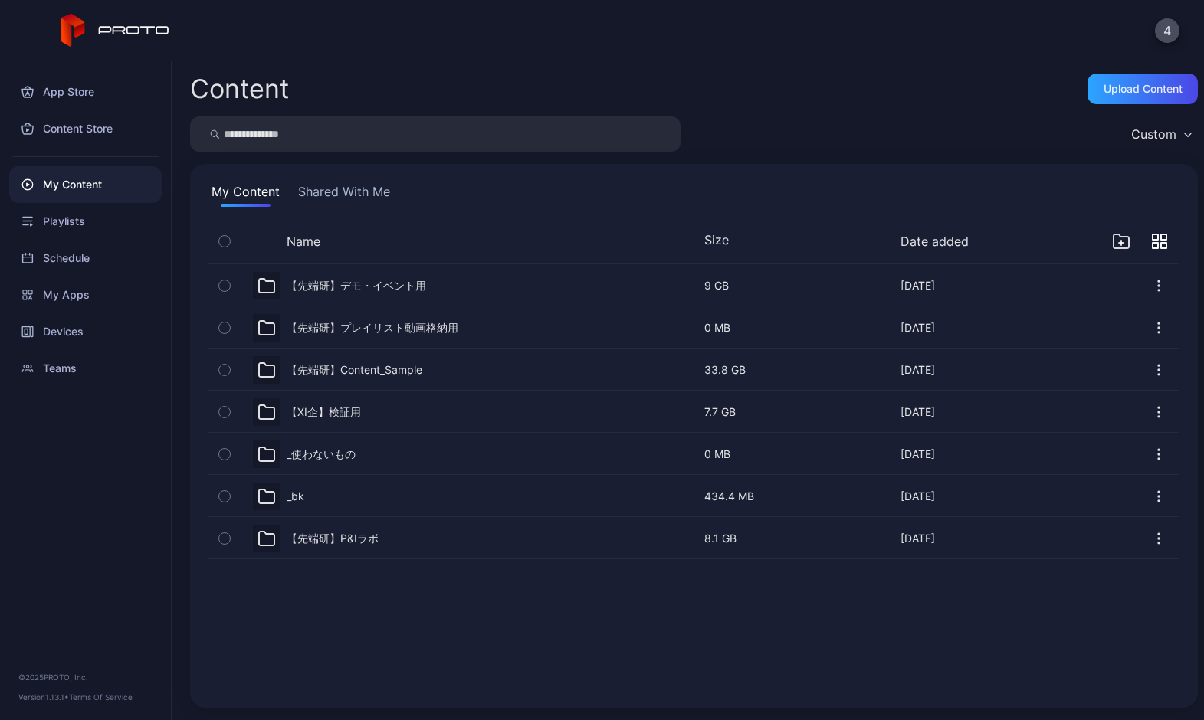
click at [340, 291] on div "【先端研】デモ・イベント用" at bounding box center [356, 286] width 139 height 14
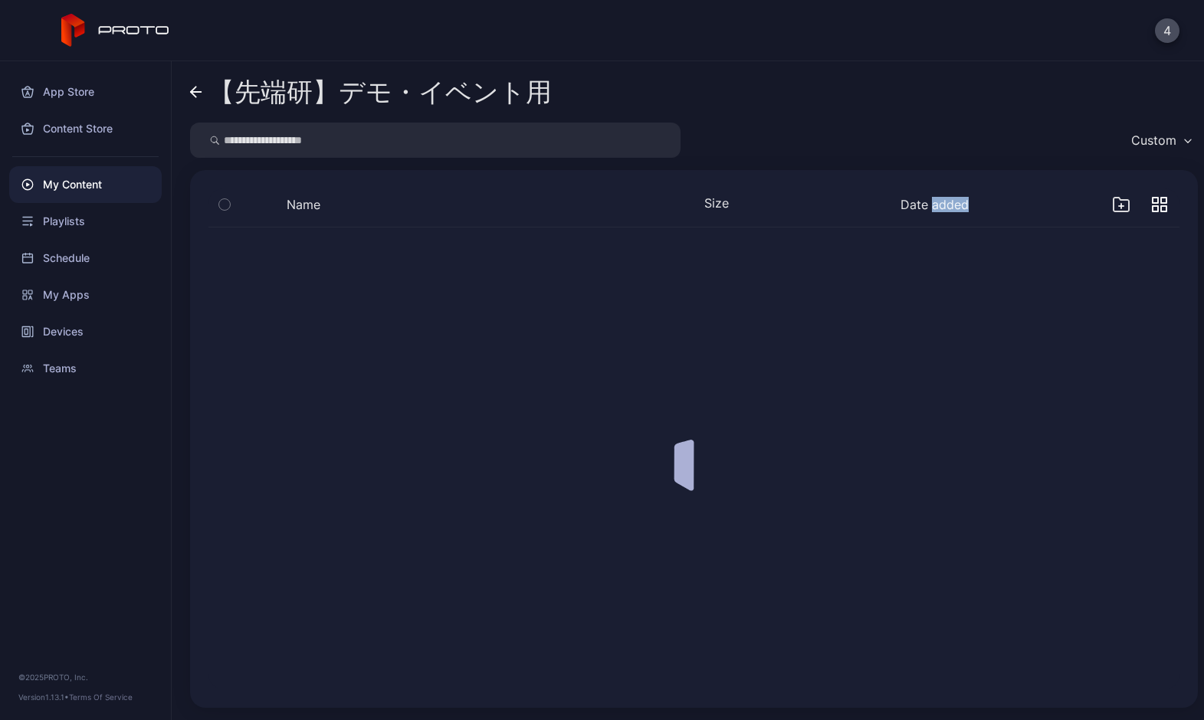
click at [340, 291] on div at bounding box center [694, 458] width 996 height 487
drag, startPoint x: 340, startPoint y: 291, endPoint x: 315, endPoint y: 254, distance: 45.3
click at [315, 254] on div "EXセミナー" at bounding box center [315, 249] width 56 height 14
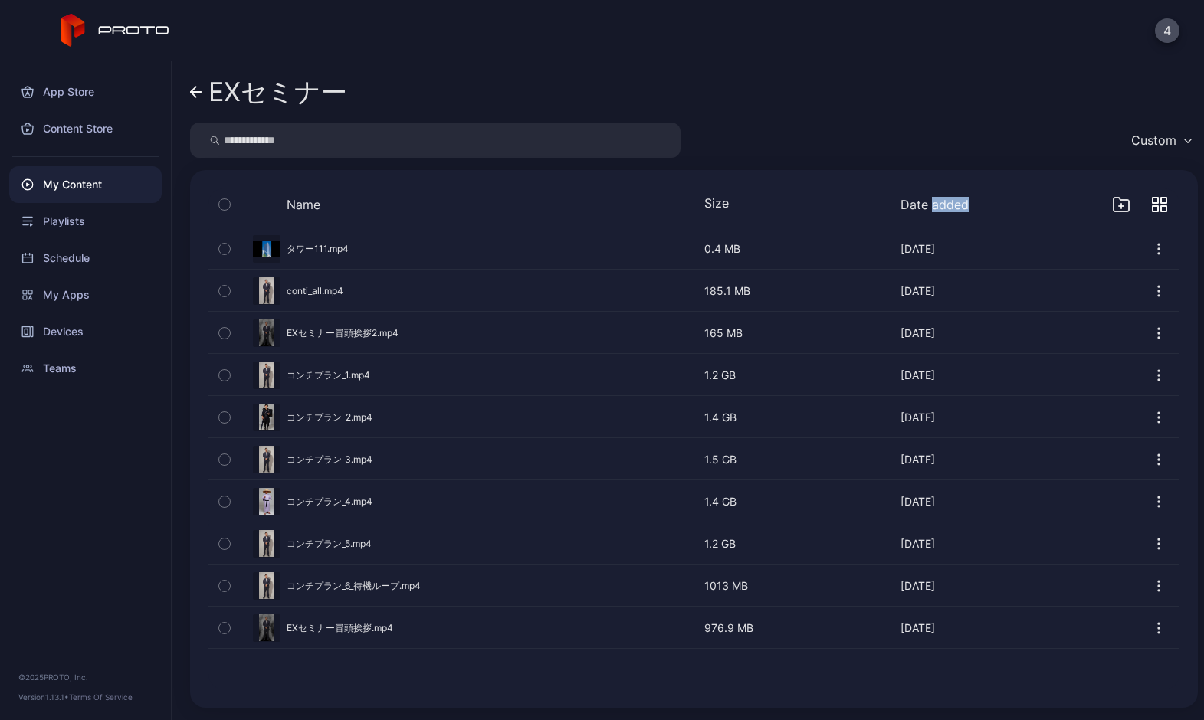
click at [315, 254] on div "Preview" at bounding box center [693, 248] width 971 height 41
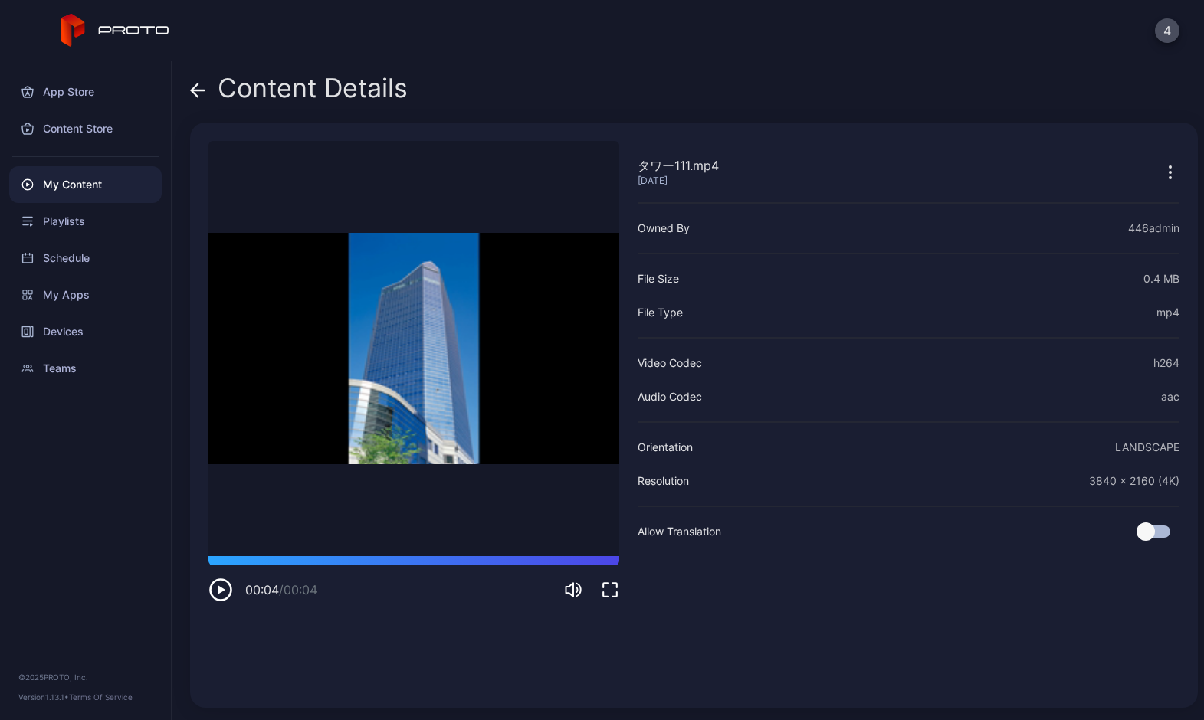
drag, startPoint x: 409, startPoint y: 376, endPoint x: 364, endPoint y: 346, distance: 53.6
click at [364, 346] on video "Sorry, your browser doesn‘t support embedded videos" at bounding box center [413, 348] width 411 height 415
